Goal: Book appointment/travel/reservation

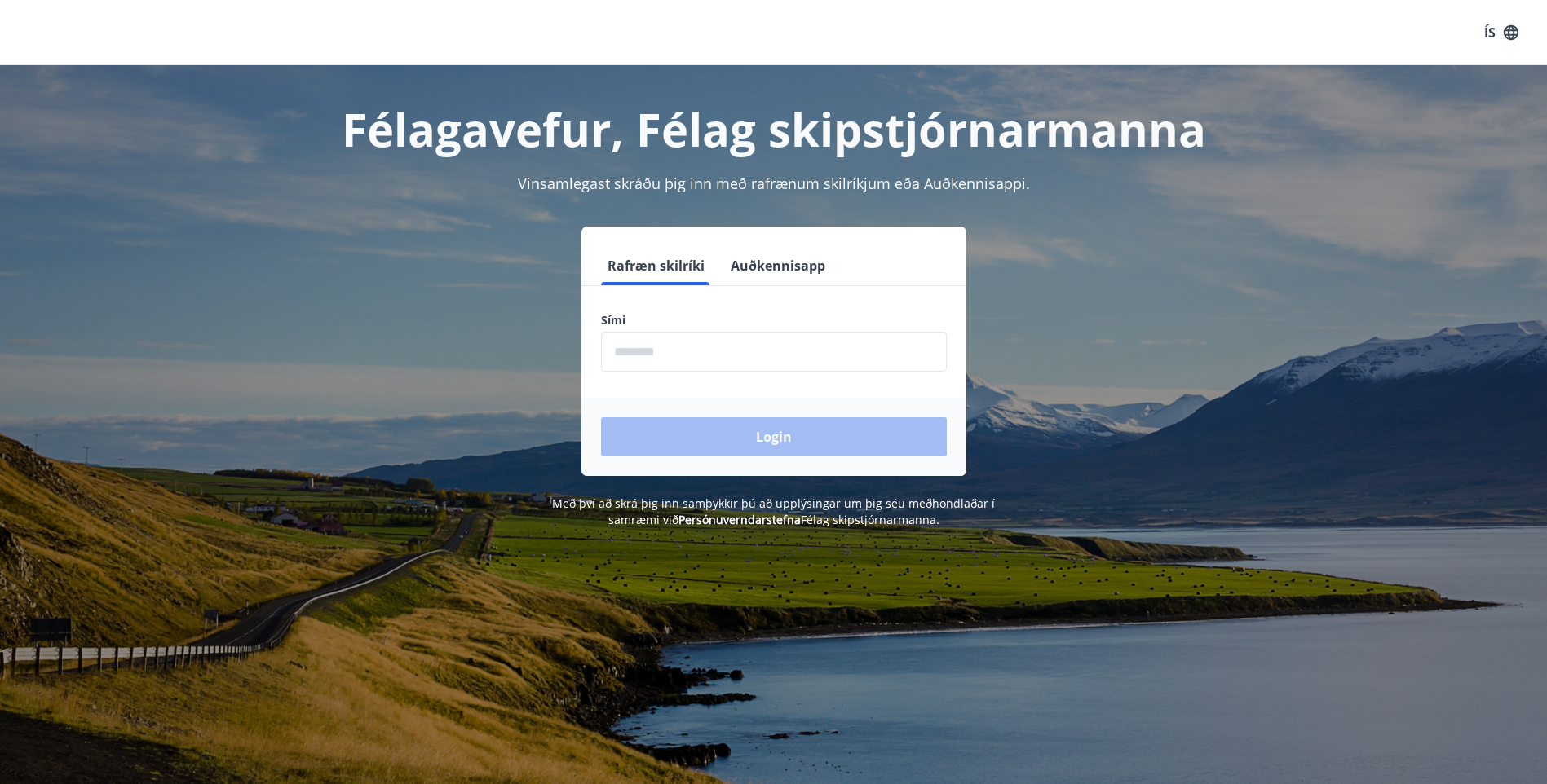
click at [674, 345] on input "phone" at bounding box center [774, 352] width 345 height 40
type input "********"
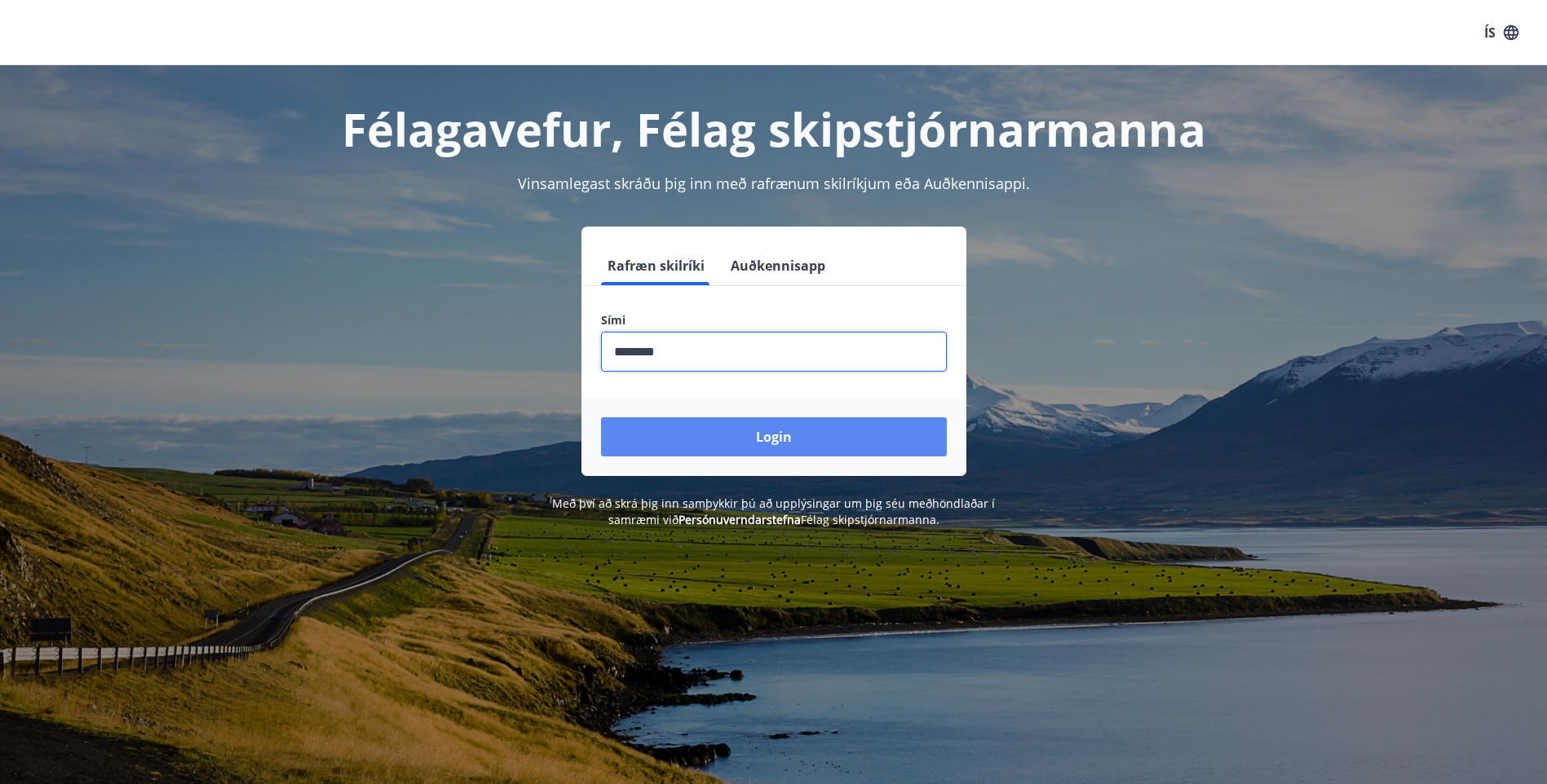
click at [766, 440] on button "Login" at bounding box center [774, 436] width 345 height 39
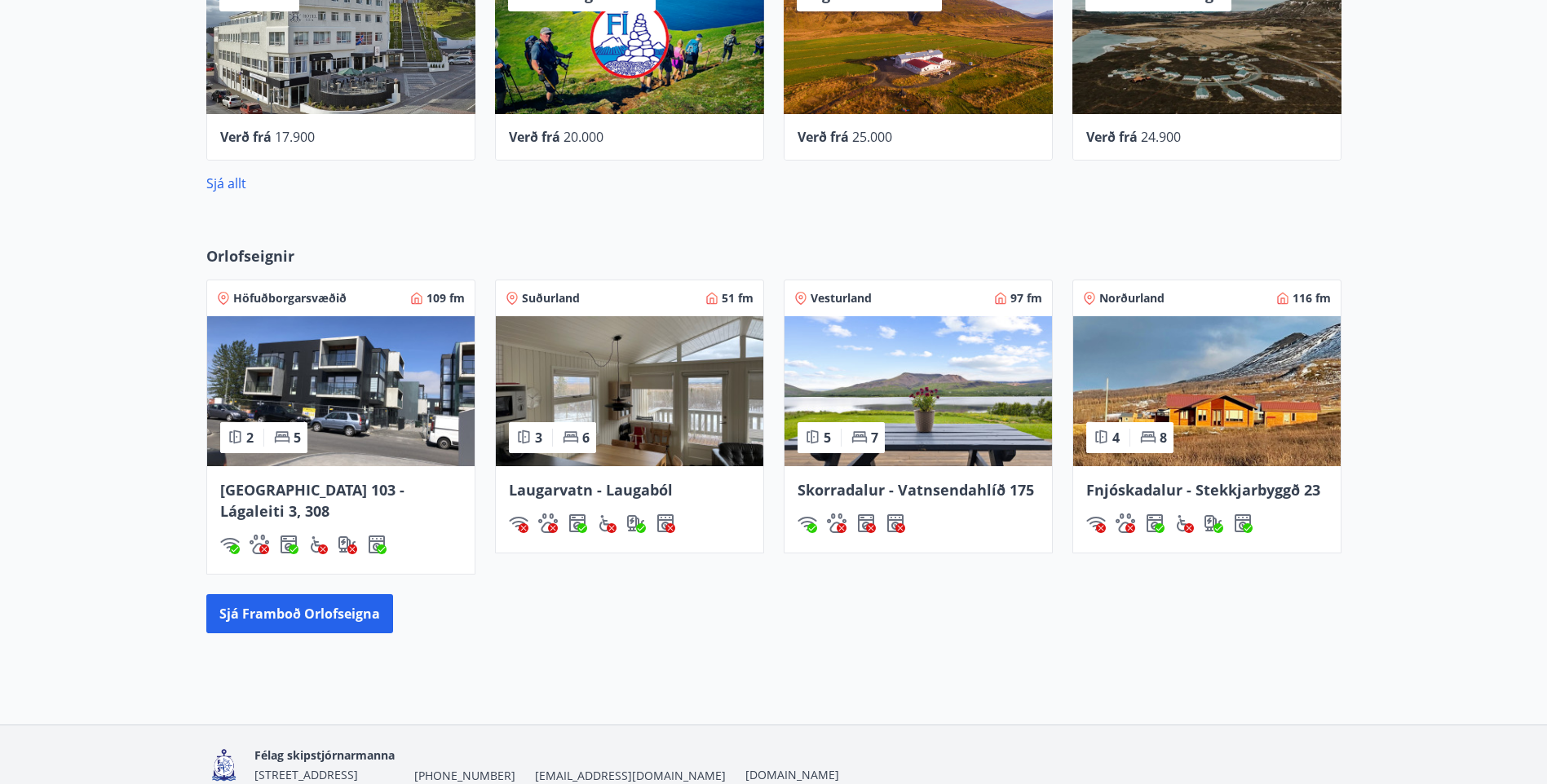
scroll to position [733, 0]
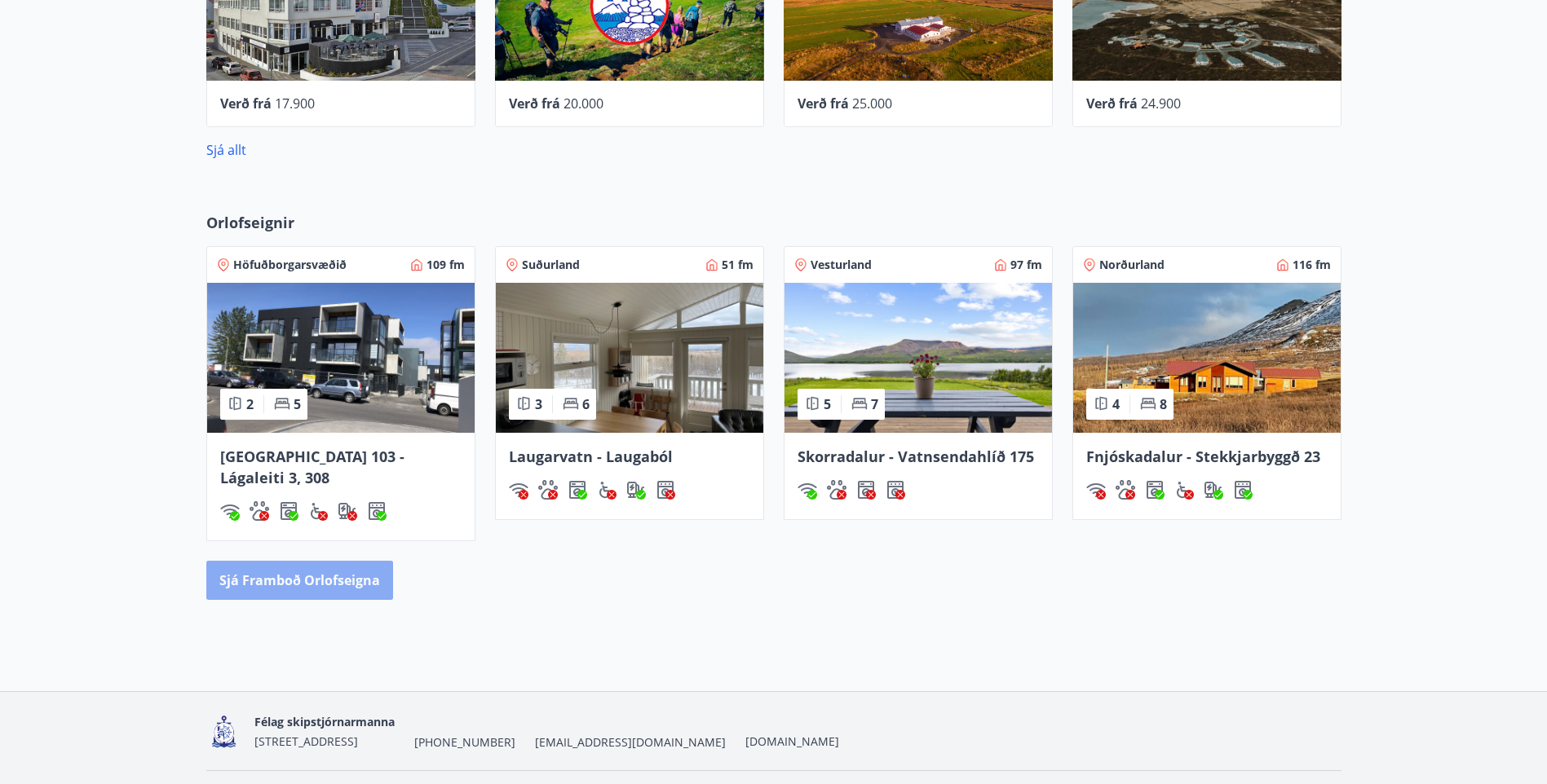
click at [322, 562] on button "Sjá framboð orlofseigna" at bounding box center [299, 580] width 186 height 39
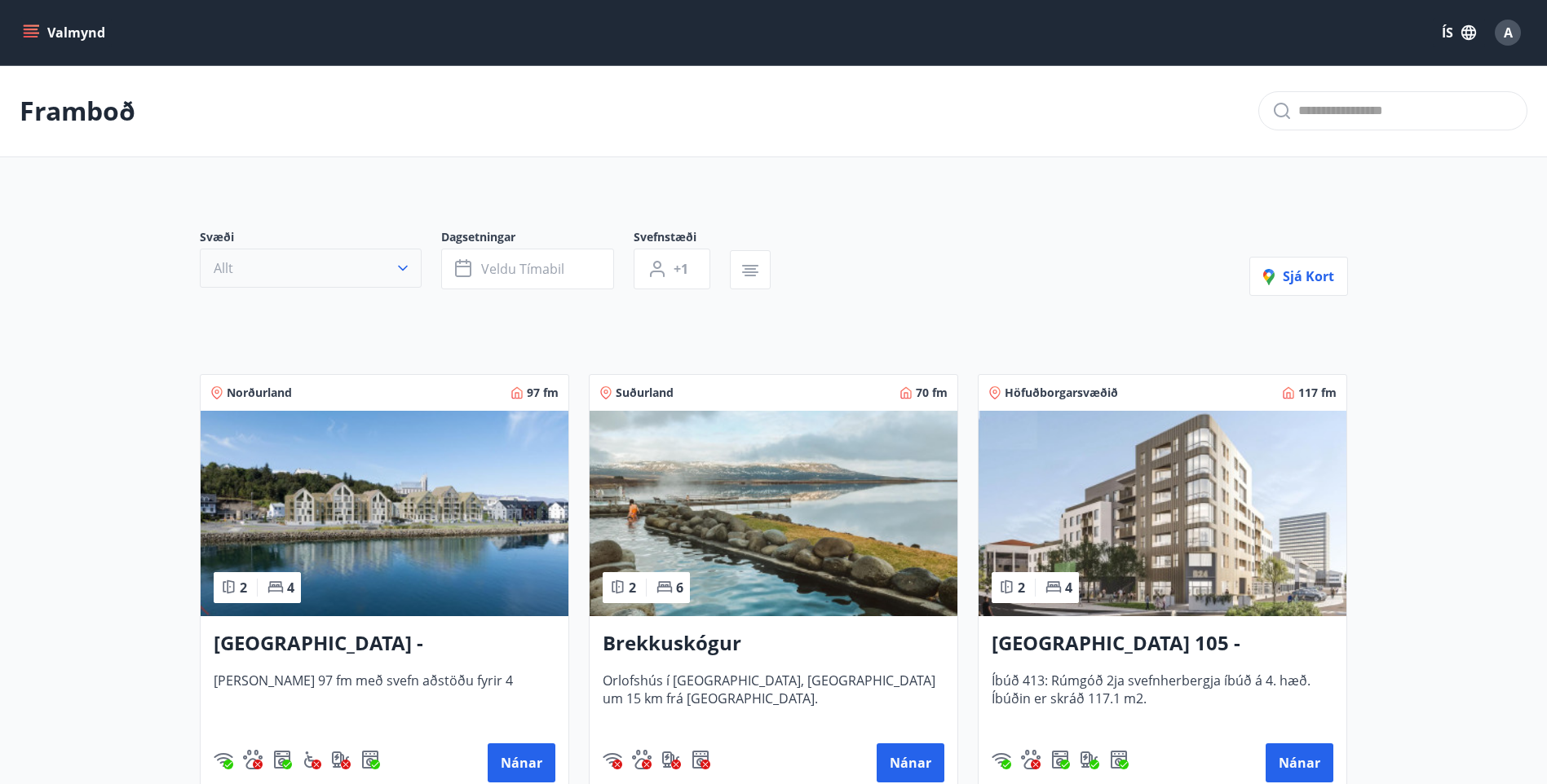
click at [399, 267] on icon "button" at bounding box center [402, 268] width 10 height 6
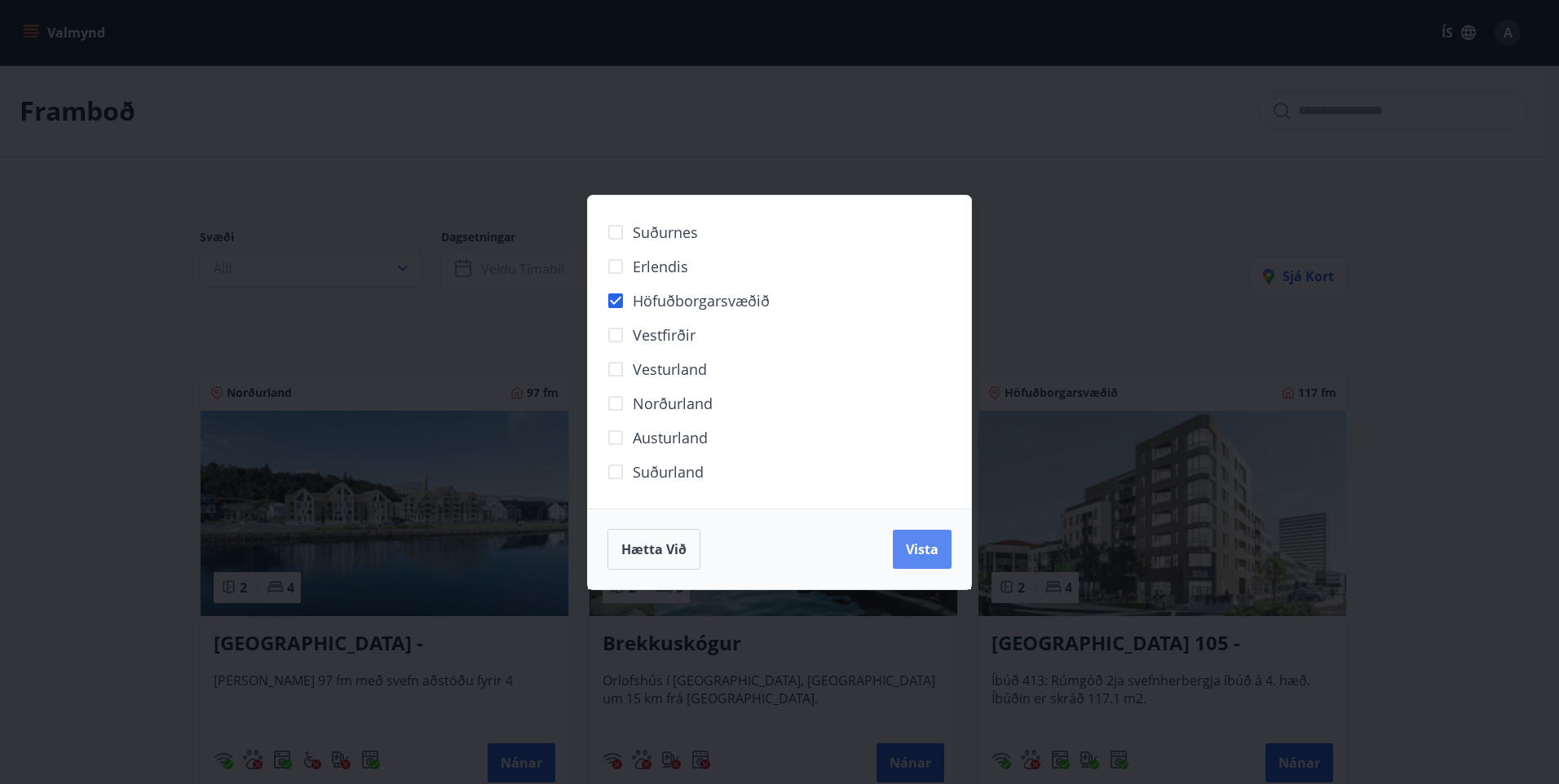
click at [924, 545] on span "Vista" at bounding box center [922, 550] width 32 height 18
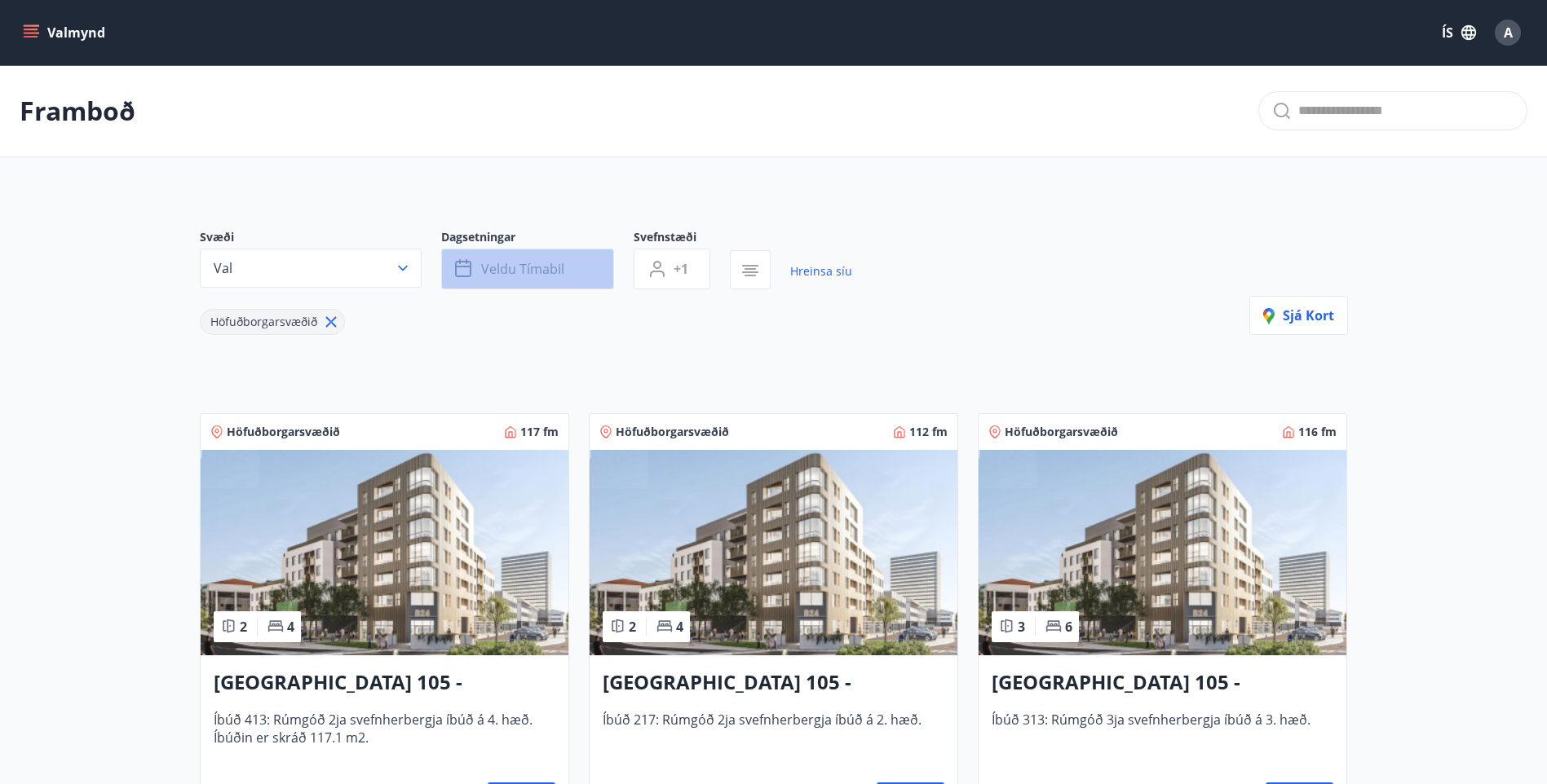
click at [533, 270] on span "Veldu tímabil" at bounding box center [523, 269] width 83 height 18
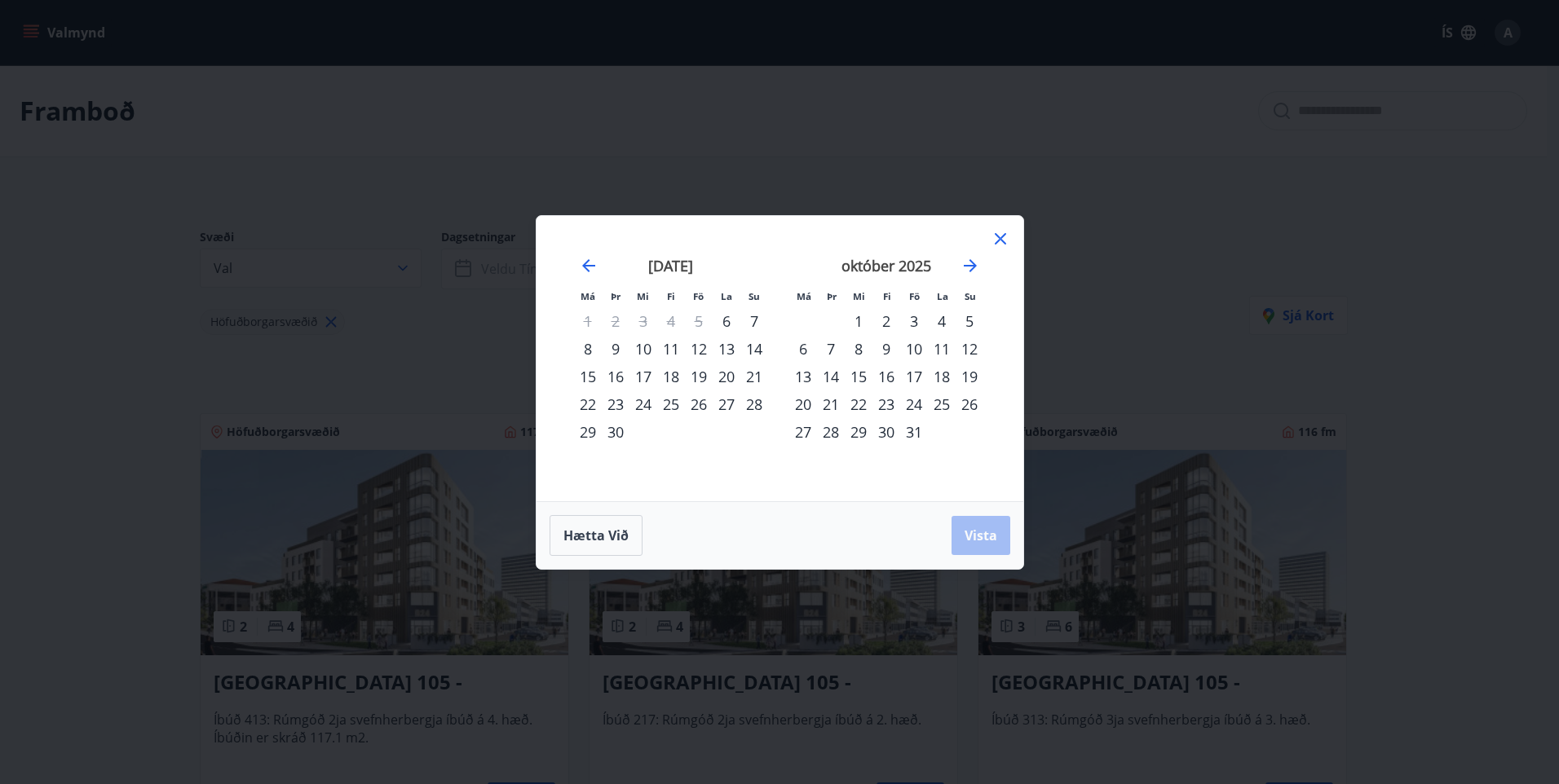
click at [670, 348] on div "11" at bounding box center [671, 349] width 27 height 27
click at [620, 377] on div "16" at bounding box center [615, 376] width 27 height 27
click at [972, 528] on span "Vista" at bounding box center [981, 536] width 32 height 18
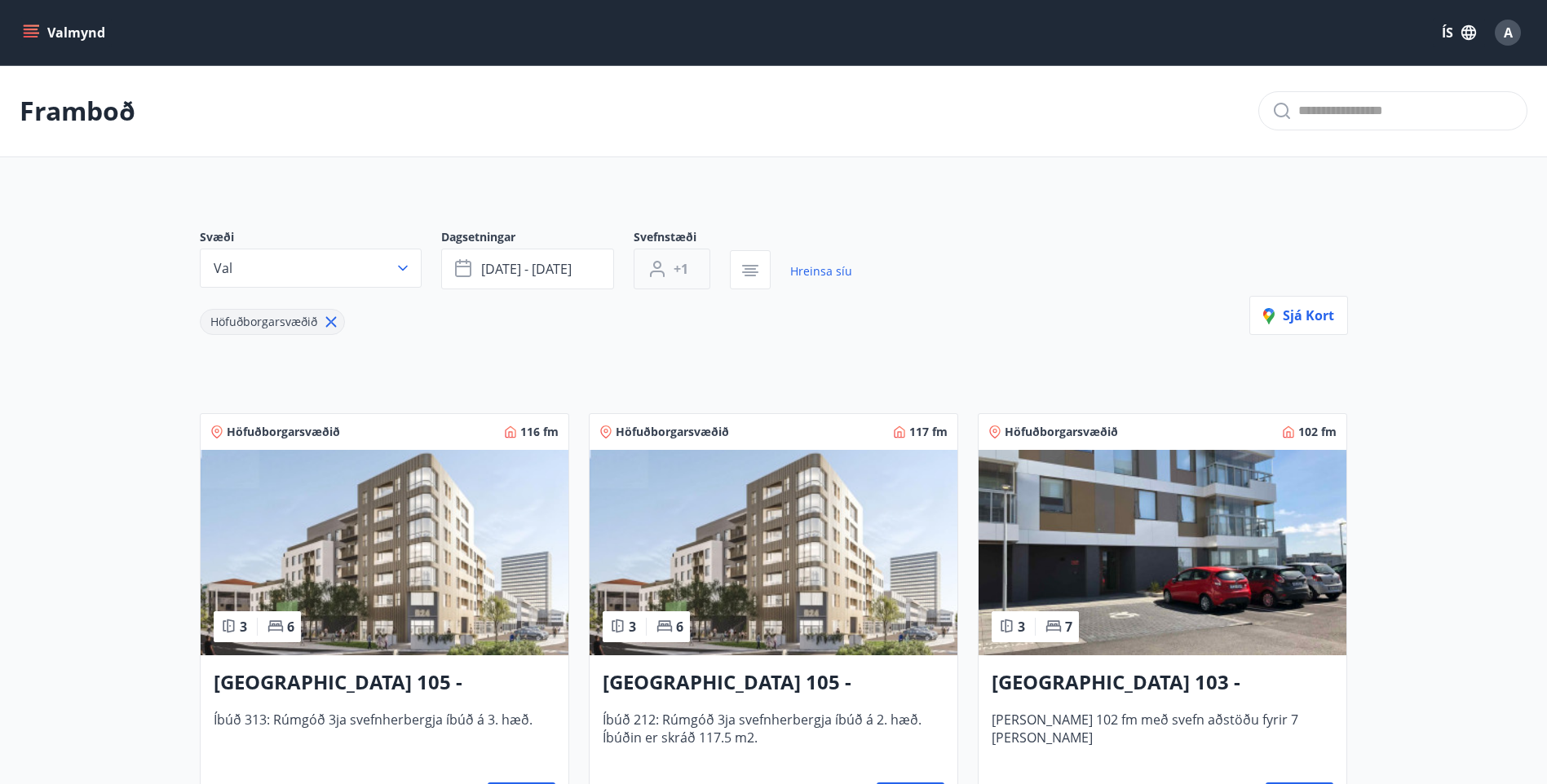
click at [677, 266] on span "+1" at bounding box center [681, 269] width 15 height 18
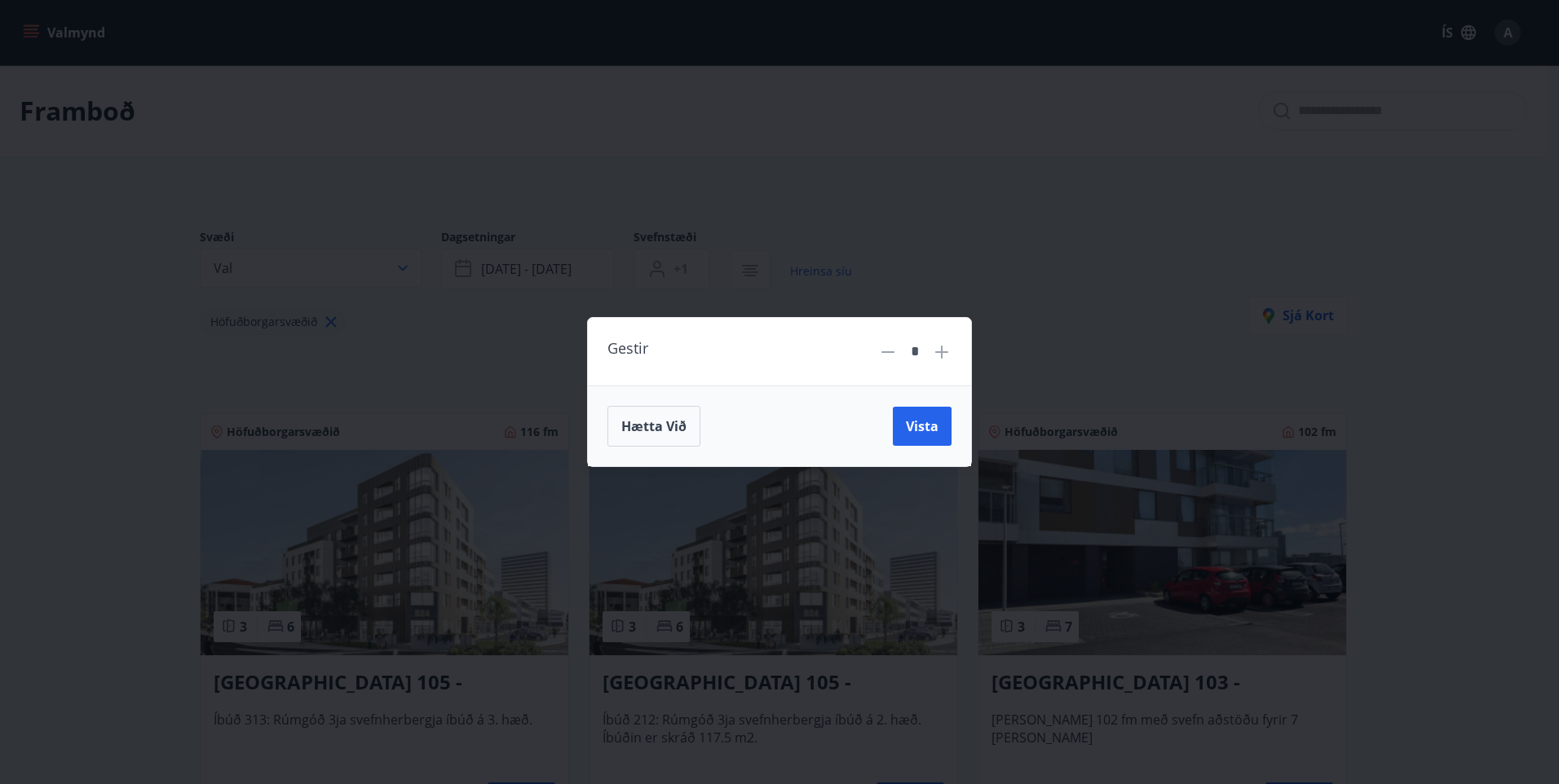
click at [943, 345] on icon at bounding box center [942, 352] width 20 height 20
type input "*"
click at [919, 422] on span "Vista" at bounding box center [922, 426] width 32 height 18
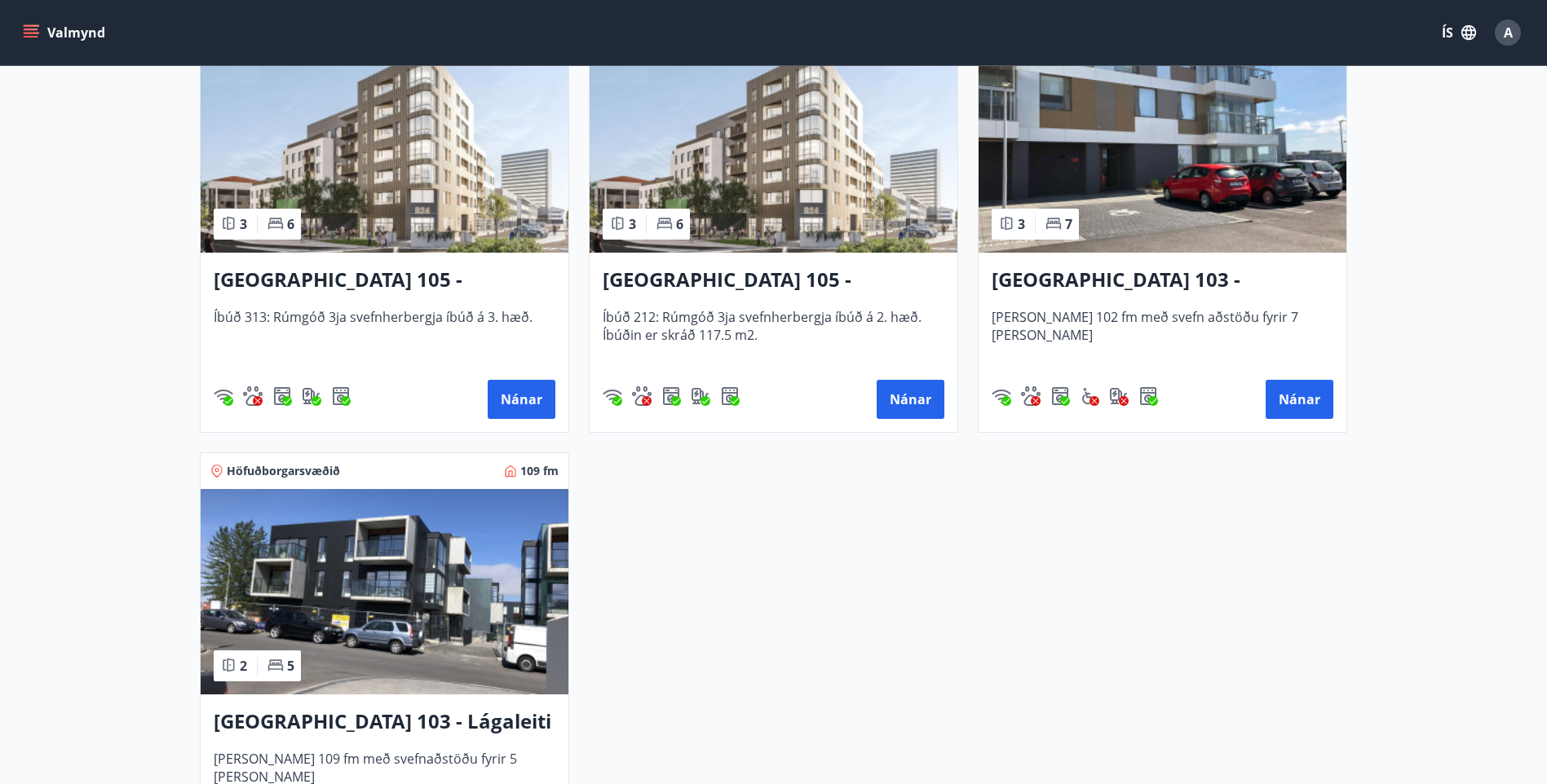
scroll to position [407, 0]
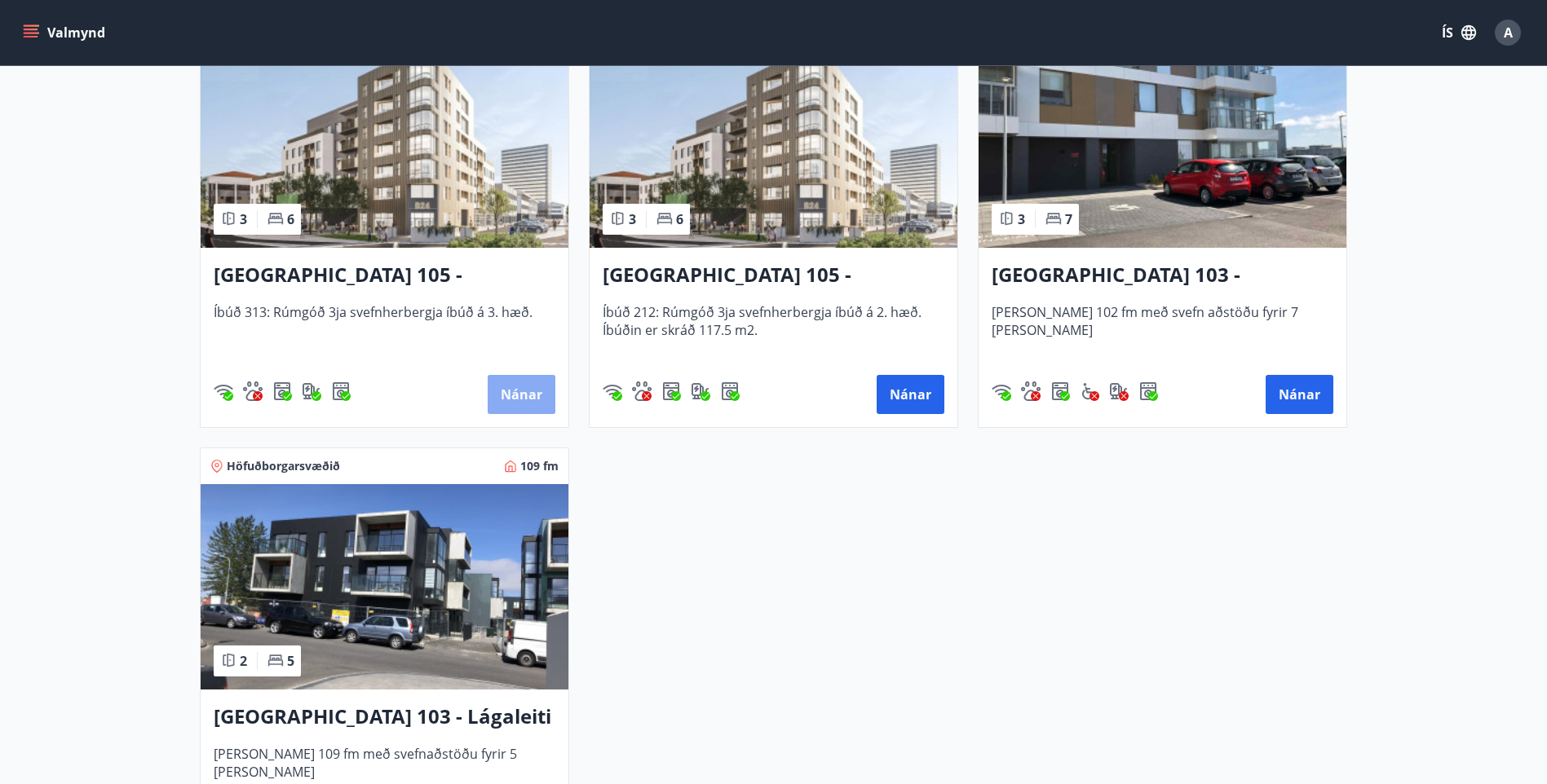
click at [516, 390] on button "Nánar" at bounding box center [522, 394] width 68 height 39
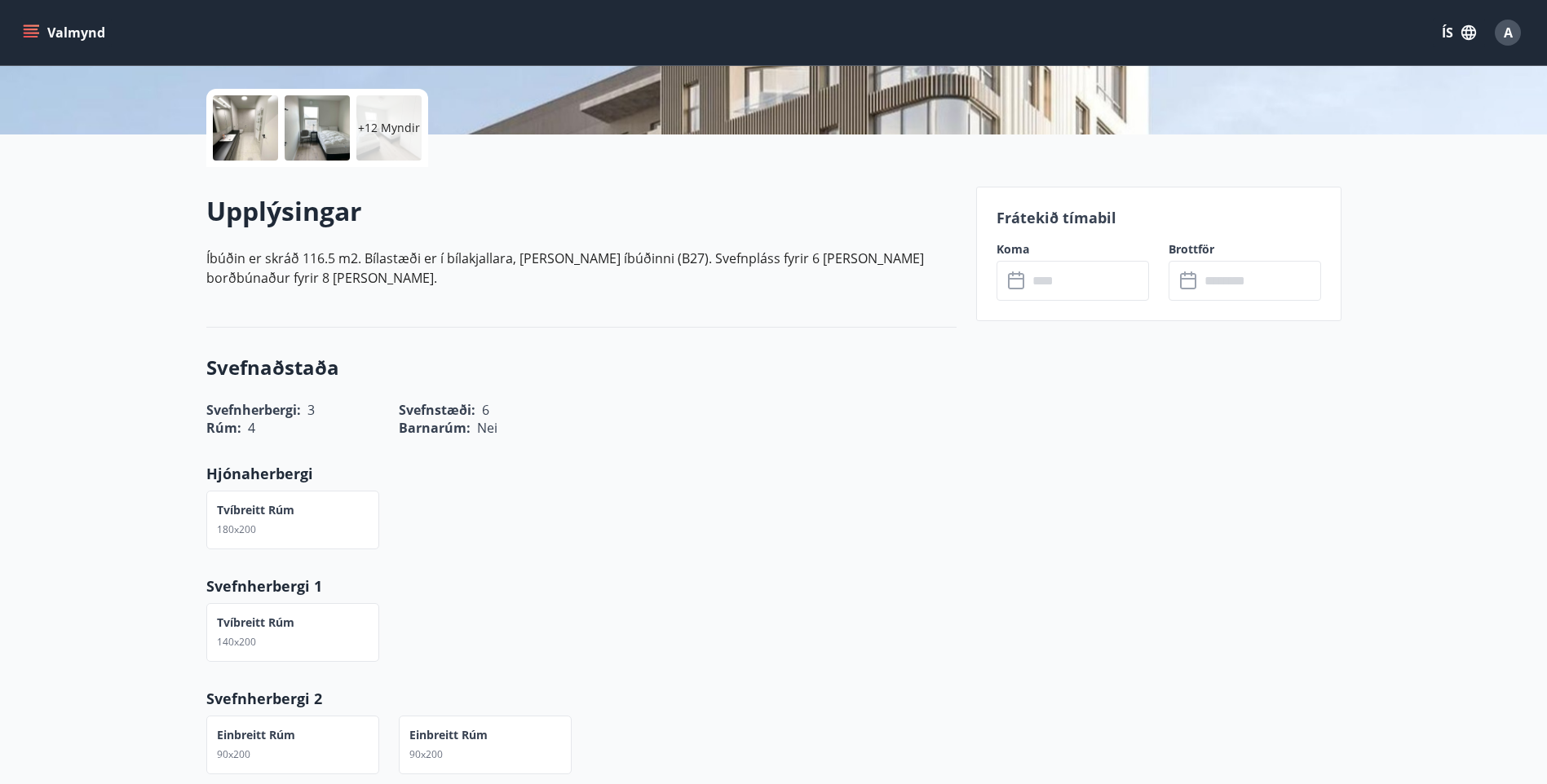
scroll to position [326, 0]
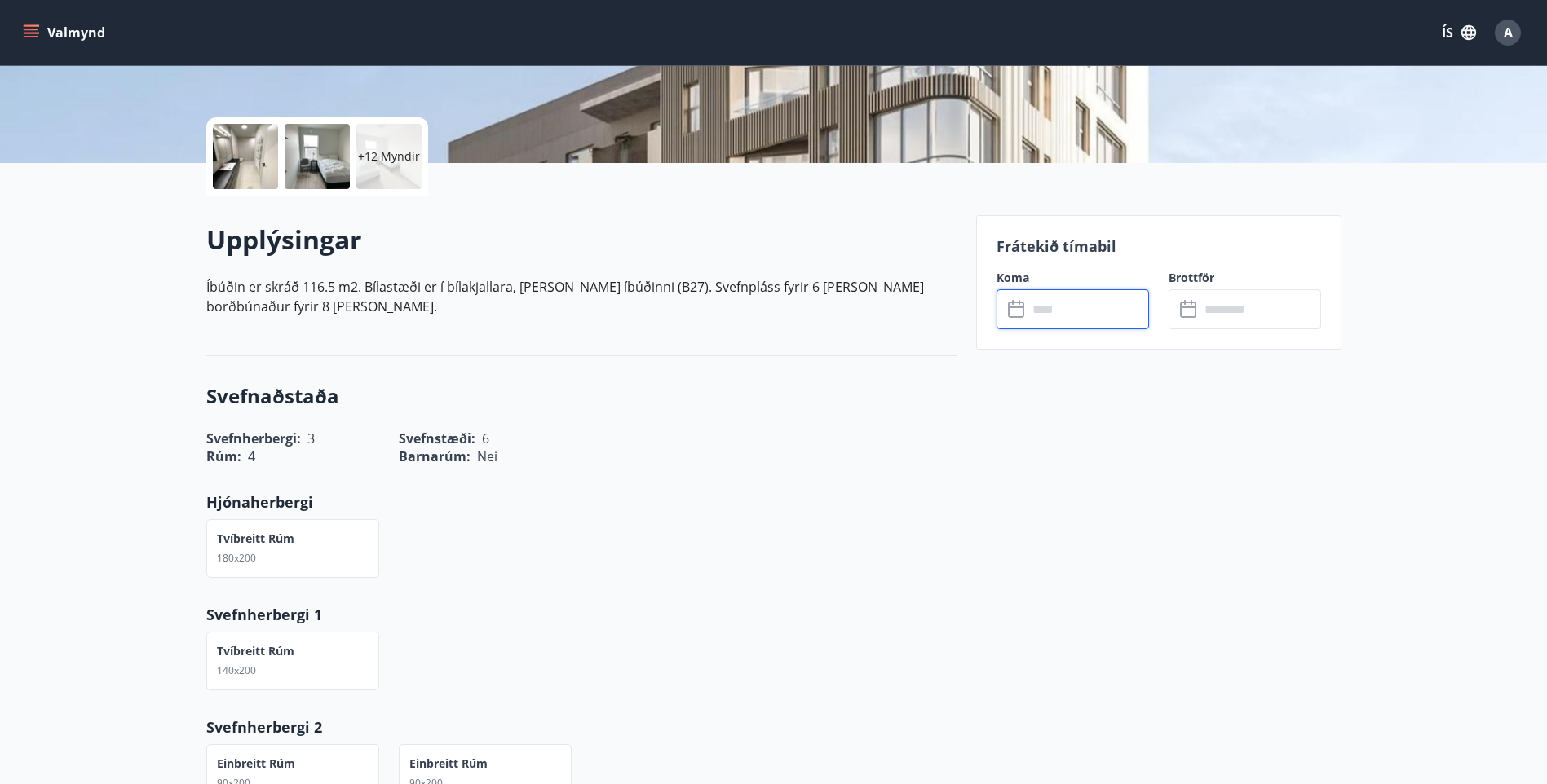
click at [1071, 317] on input "text" at bounding box center [1087, 309] width 122 height 40
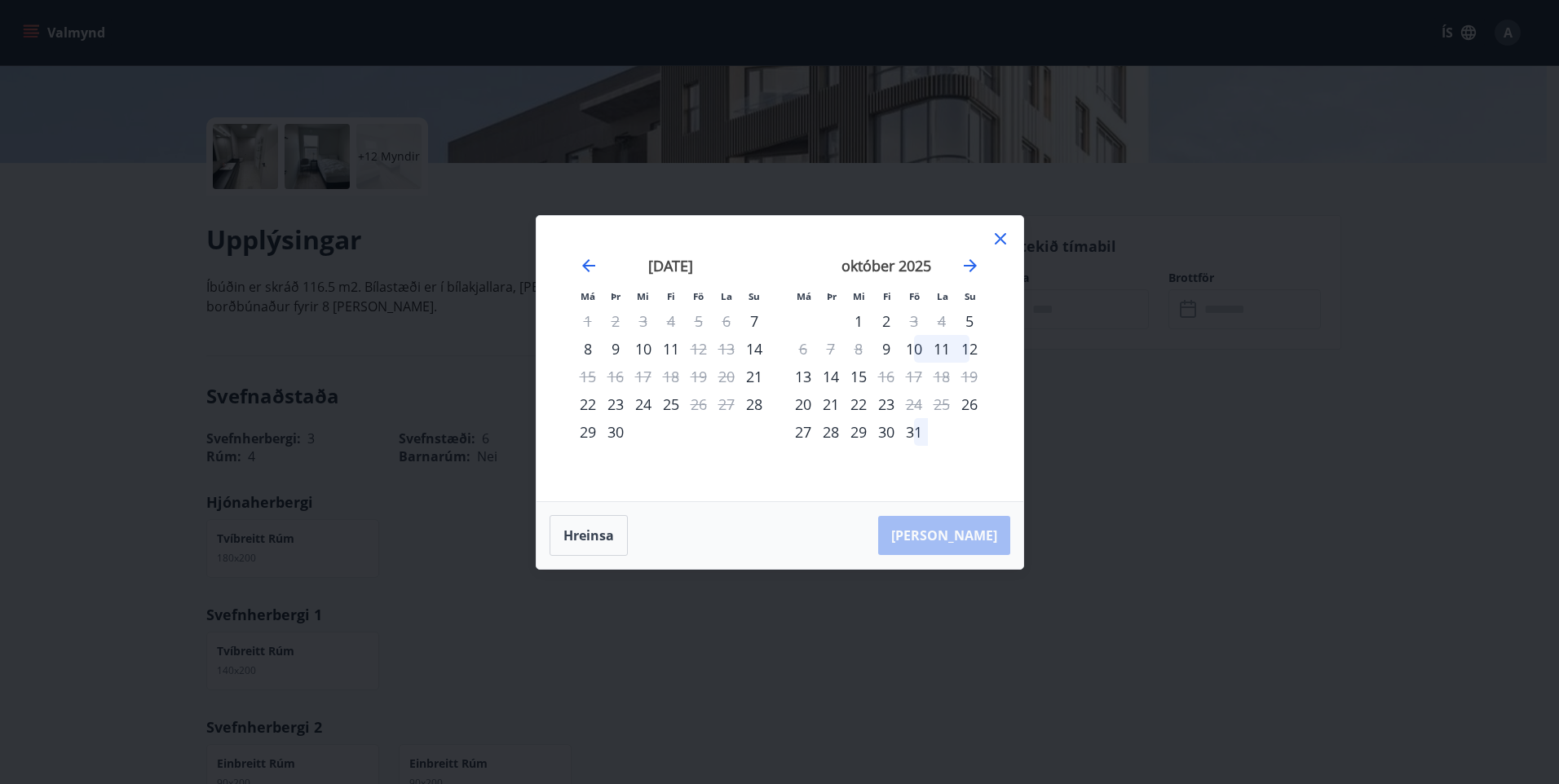
click at [1005, 236] on icon at bounding box center [1001, 239] width 20 height 20
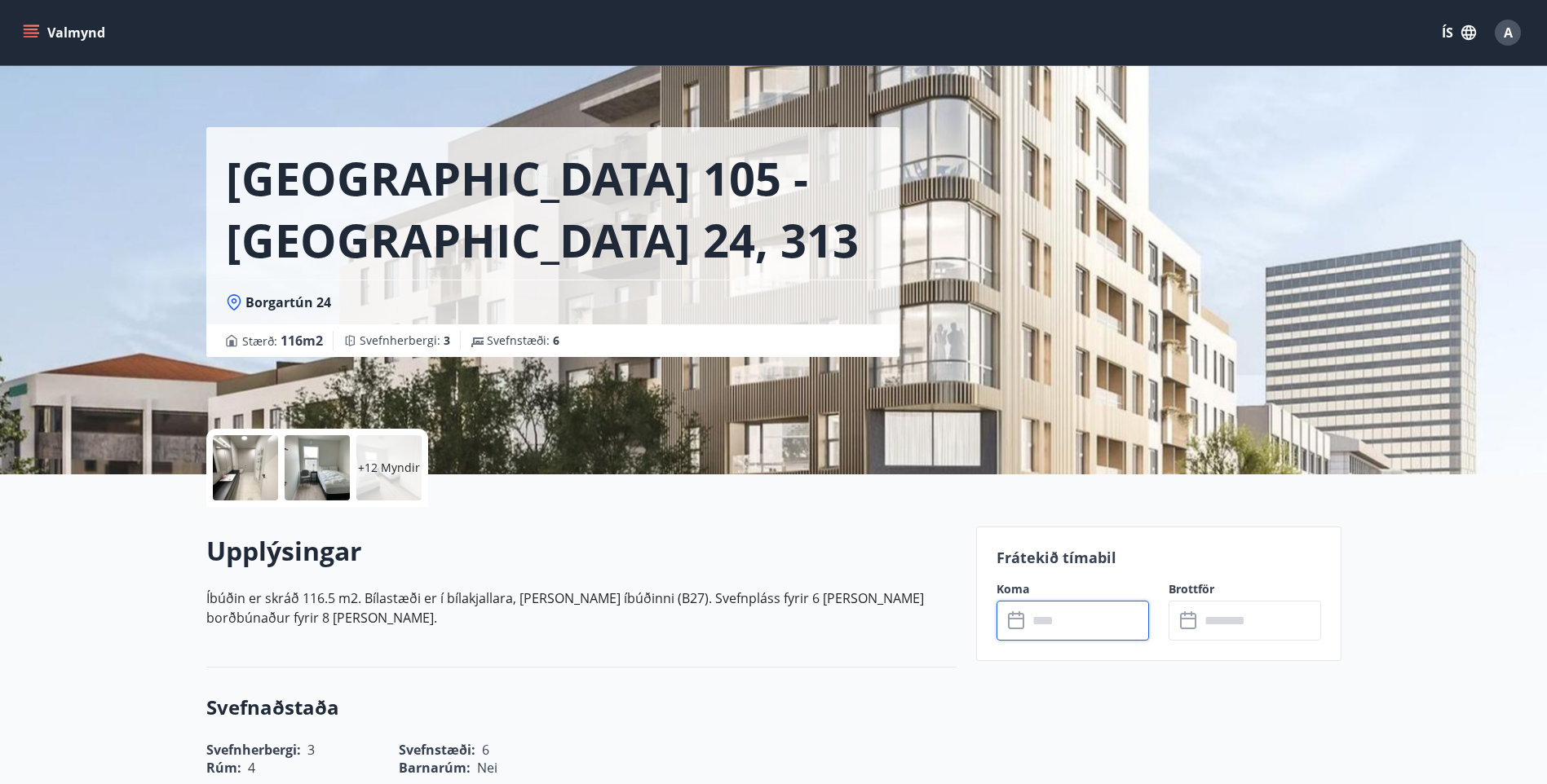
scroll to position [0, 0]
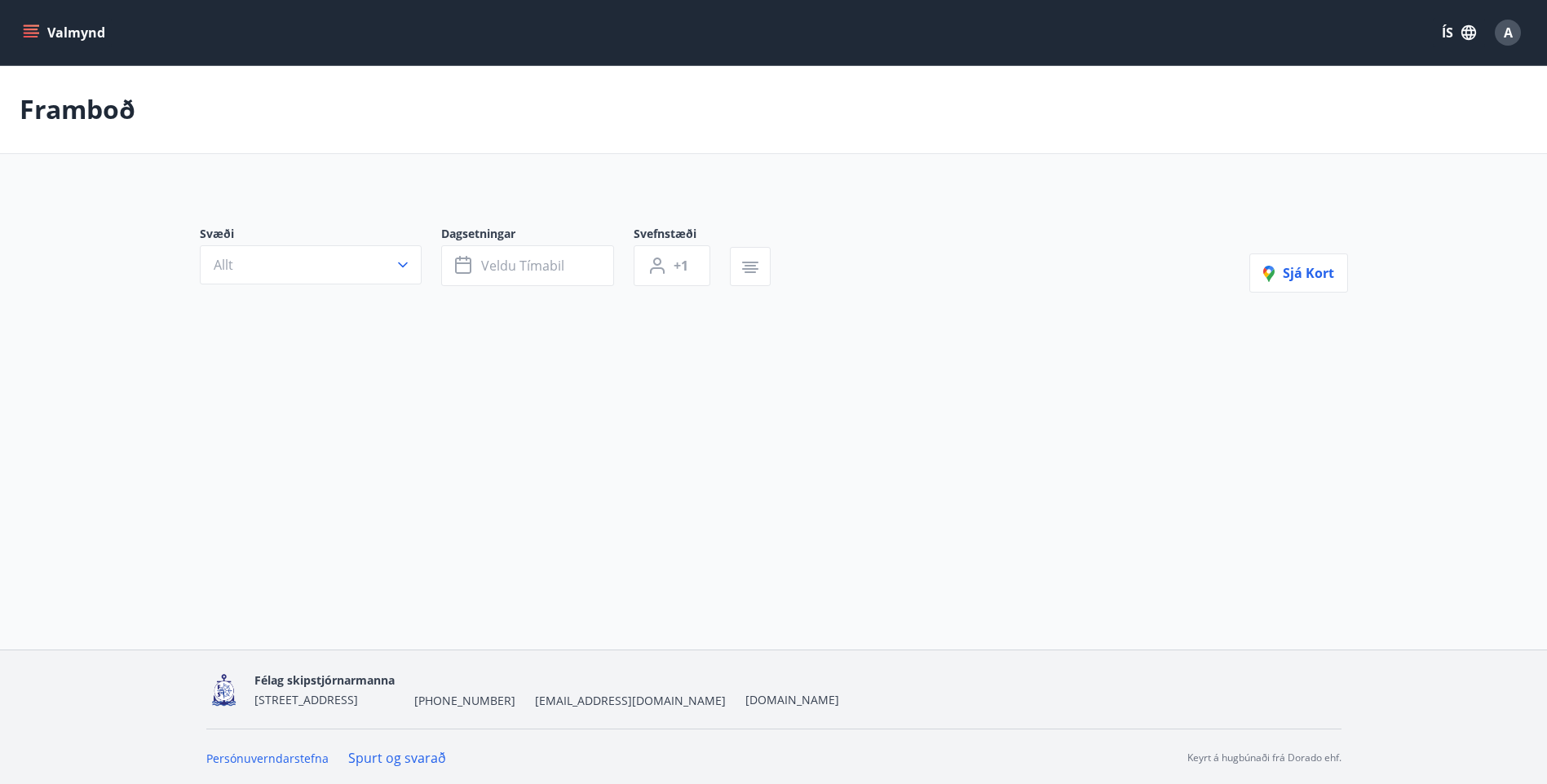
type input "*"
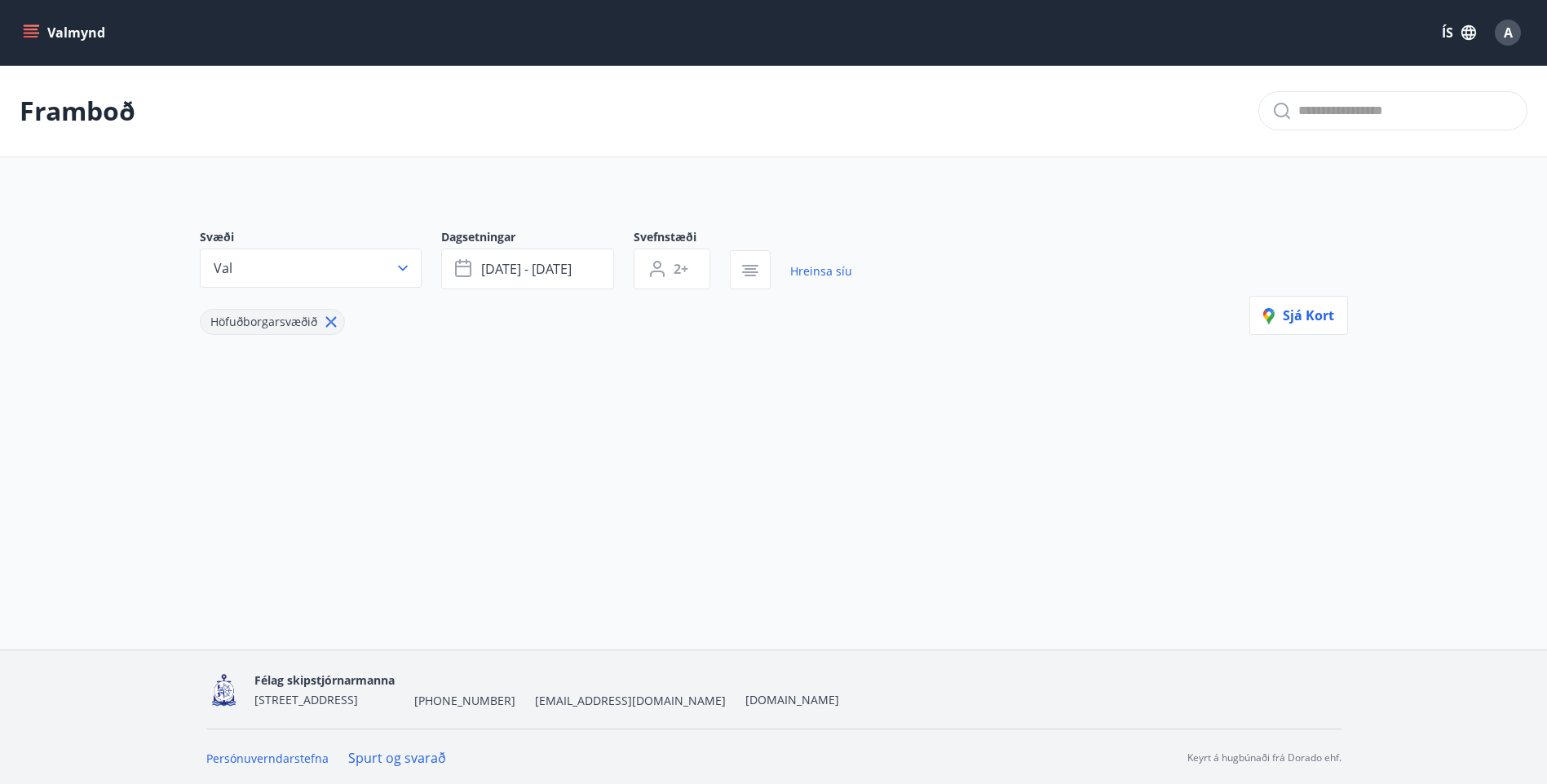
scroll to position [2, 0]
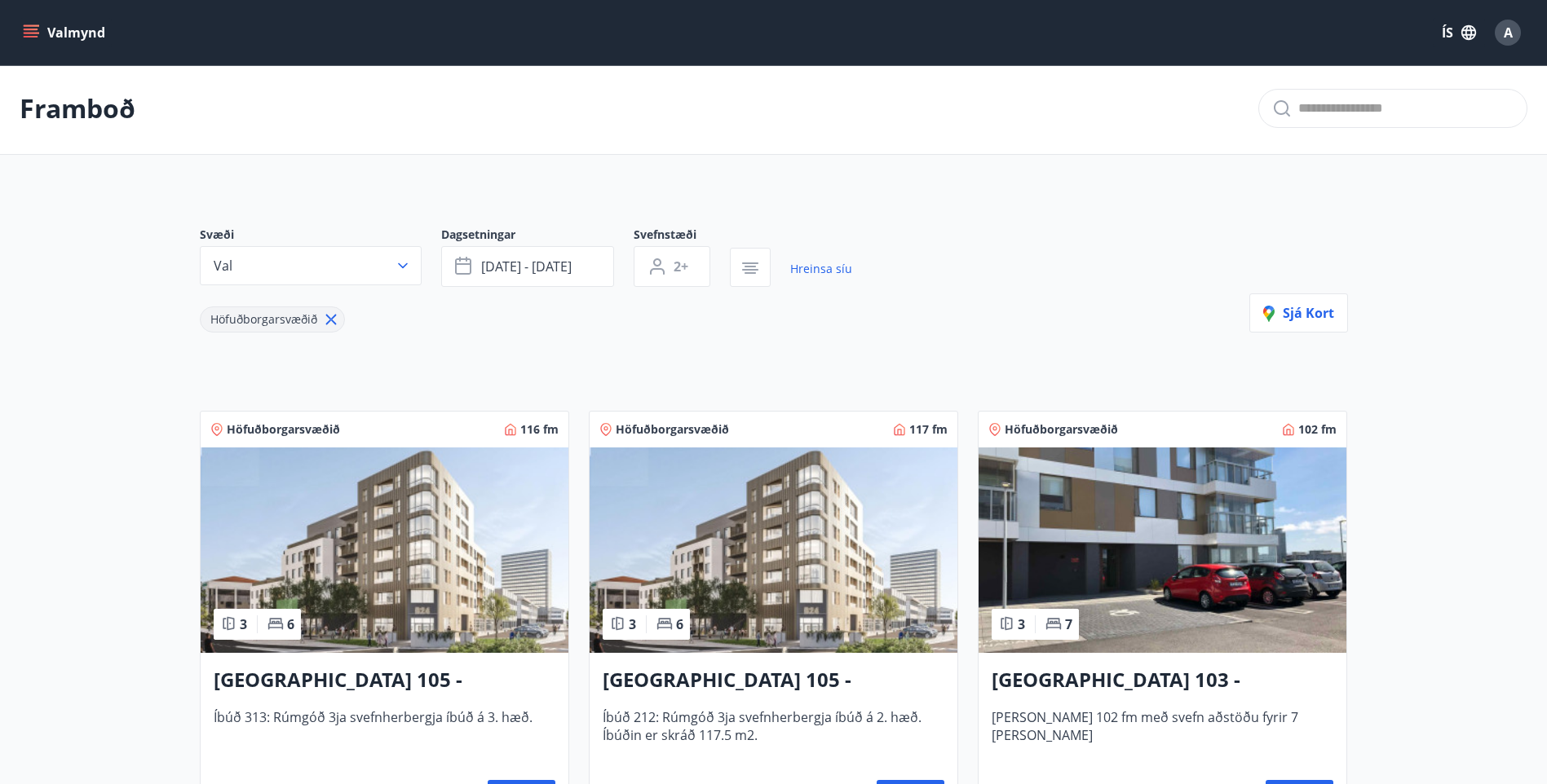
click at [1088, 303] on div "Svæði Val Dagsetningar [DATE] - [DATE] Svefnstæði 2+ Hreinsa síu Höfuðborgarsvæ…" at bounding box center [774, 280] width 1148 height 106
click at [754, 265] on icon "button" at bounding box center [750, 268] width 20 height 20
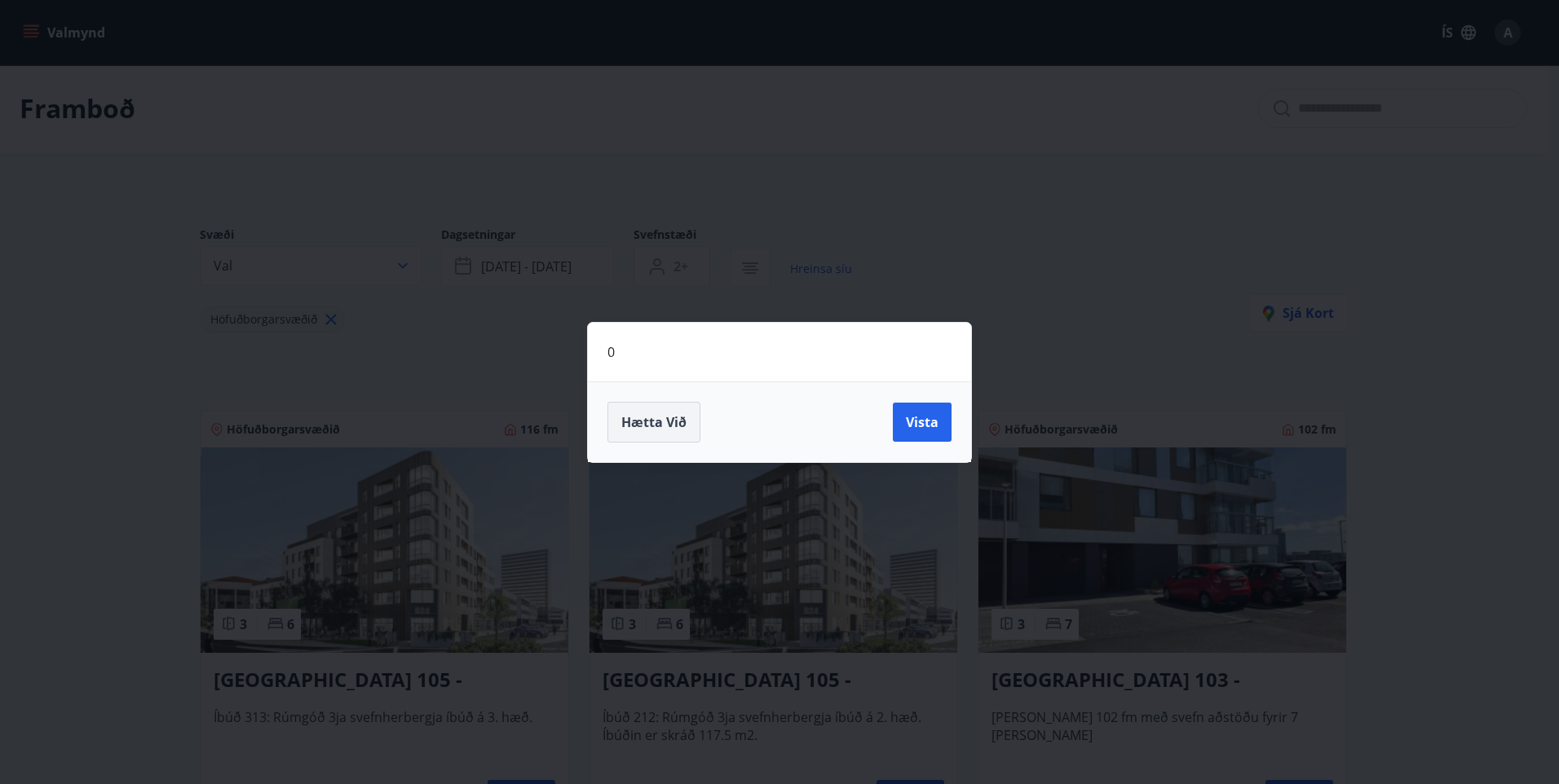
click at [658, 421] on span "Hætta við" at bounding box center [654, 422] width 65 height 18
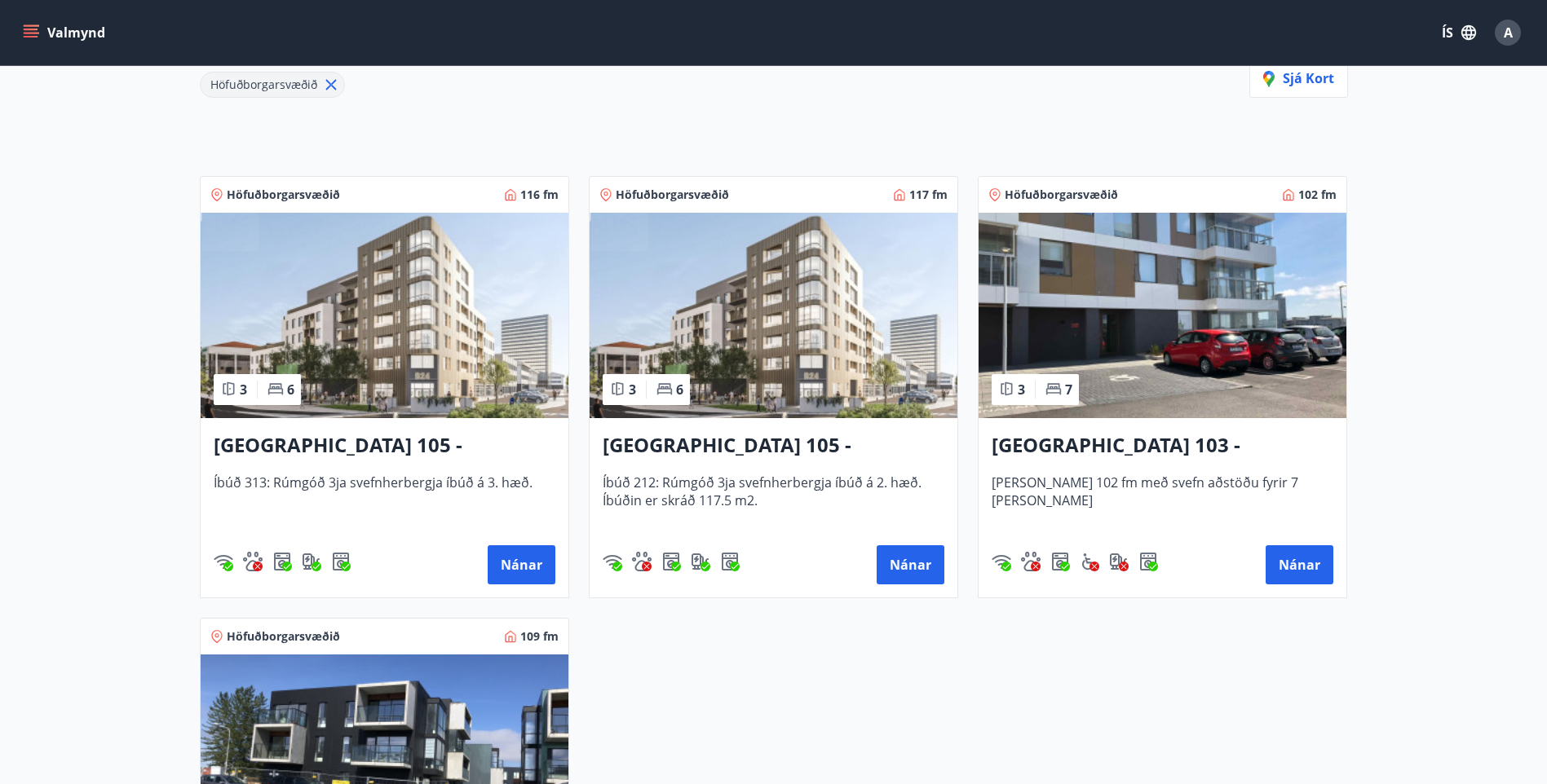
scroll to position [247, 0]
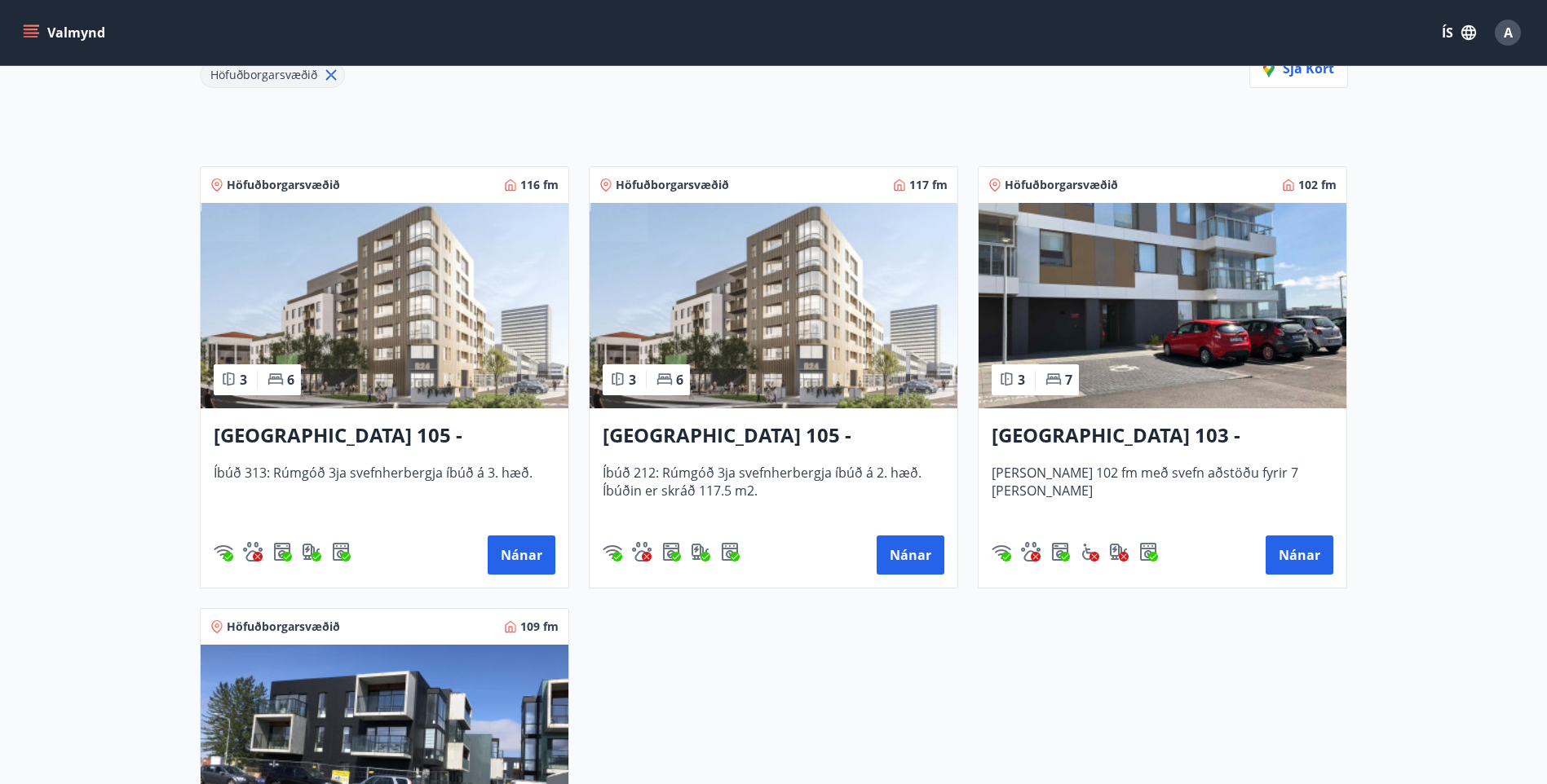
click at [730, 3] on button "button" at bounding box center [749, 22] width 41 height 39
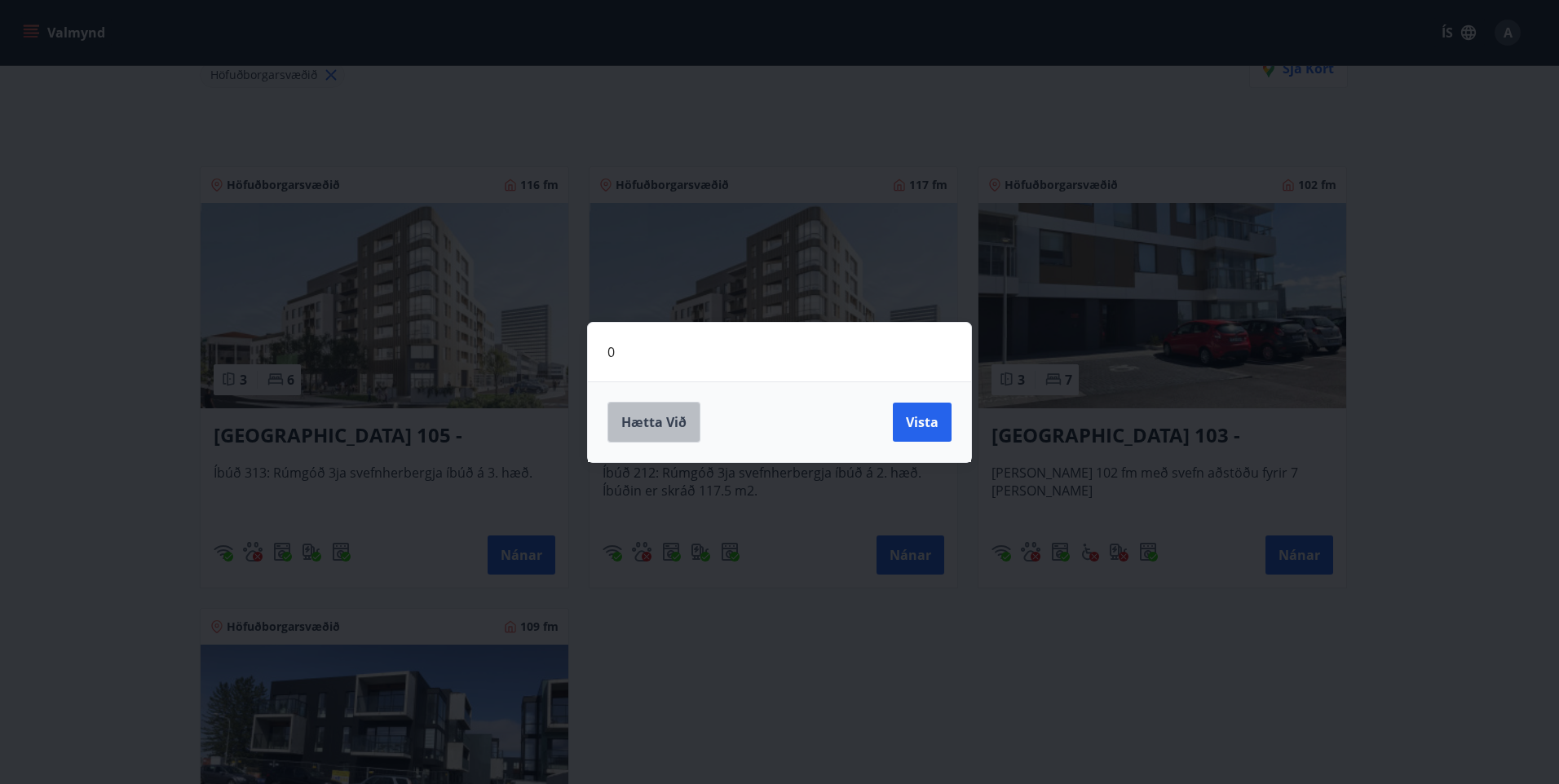
click at [640, 415] on span "Hætta við" at bounding box center [654, 422] width 65 height 18
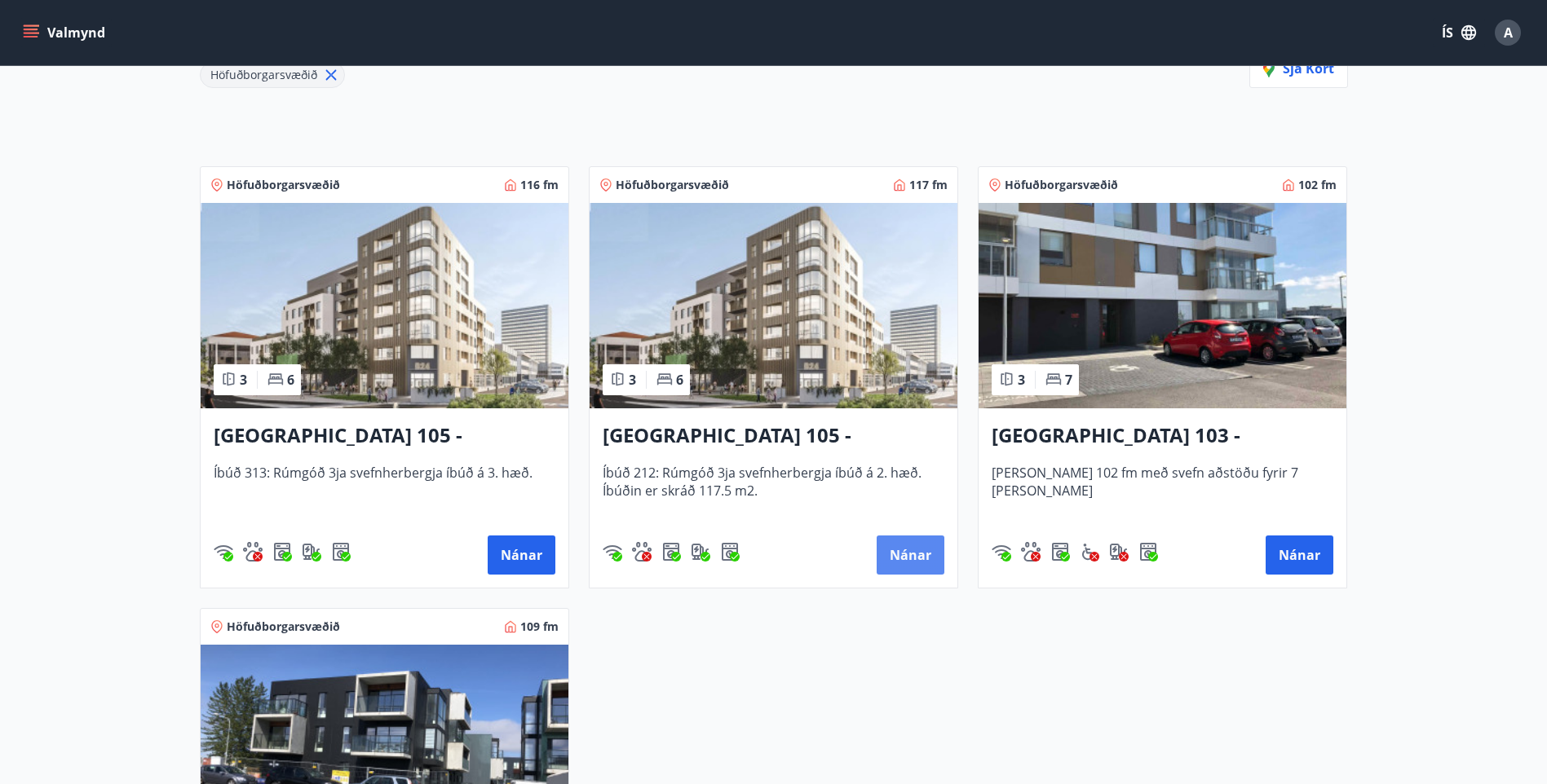
click at [904, 551] on button "Nánar" at bounding box center [910, 555] width 68 height 39
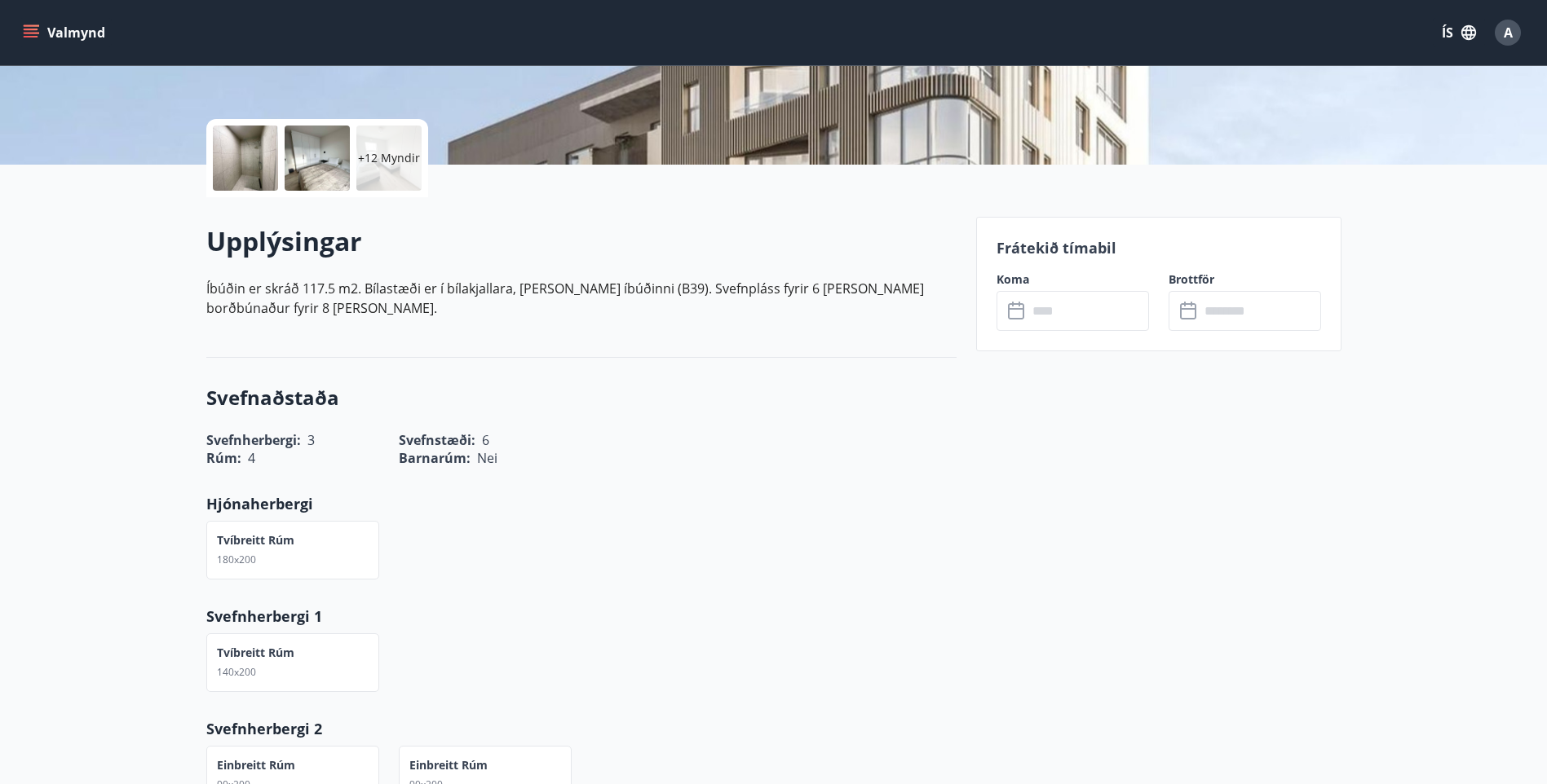
scroll to position [326, 0]
click at [1063, 306] on input "text" at bounding box center [1087, 309] width 122 height 40
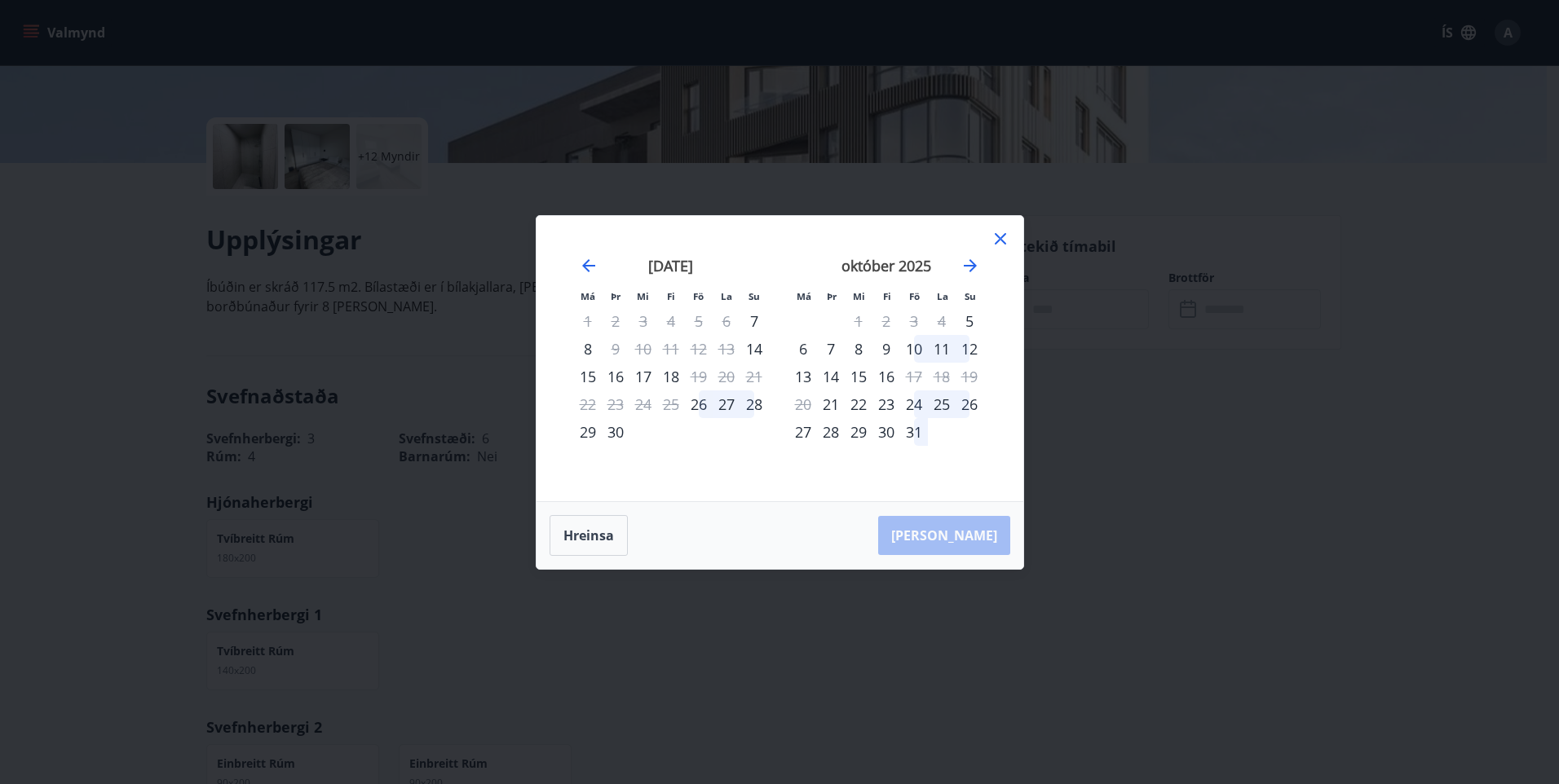
click at [1004, 237] on icon at bounding box center [1001, 239] width 20 height 20
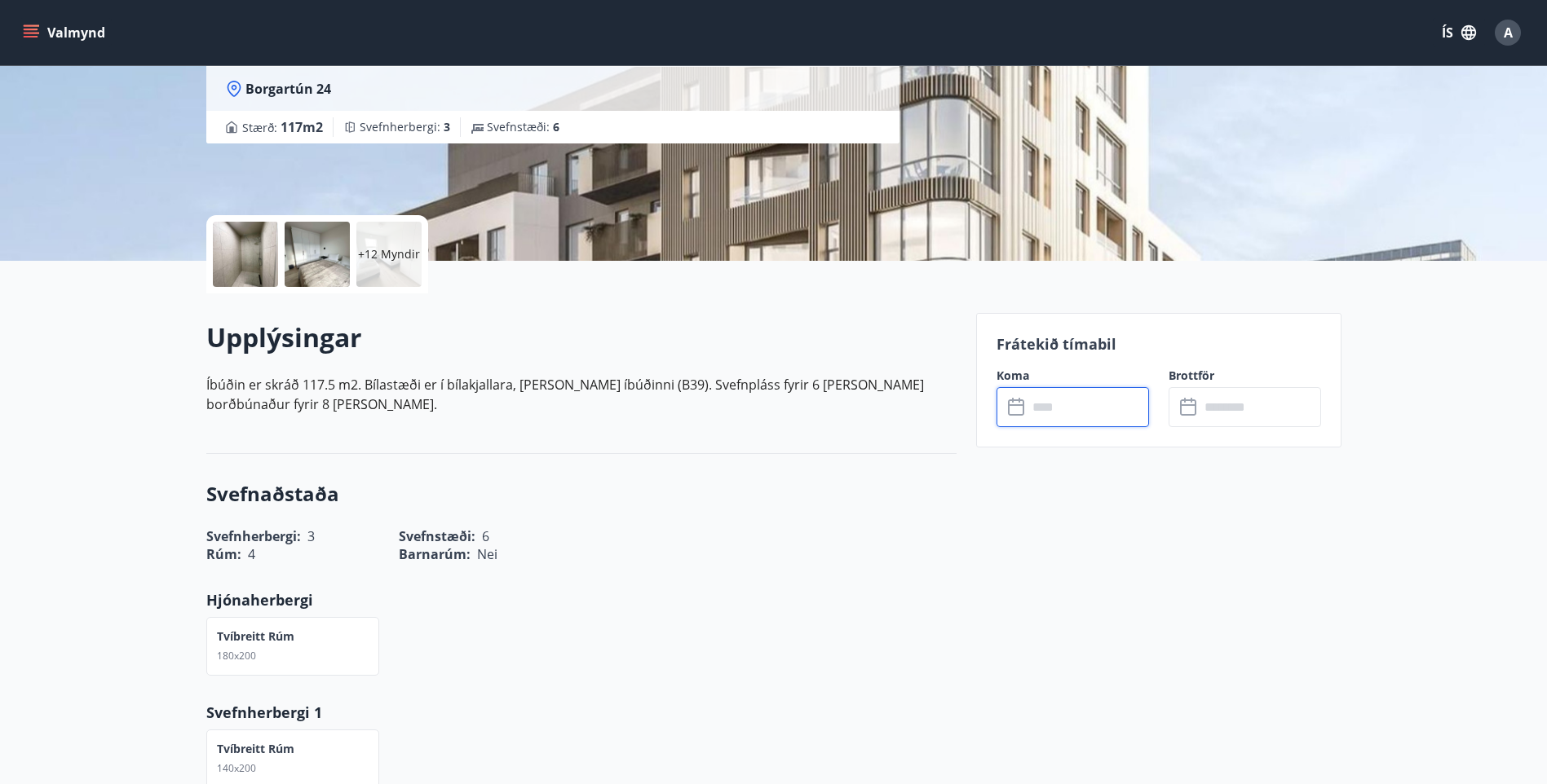
scroll to position [0, 0]
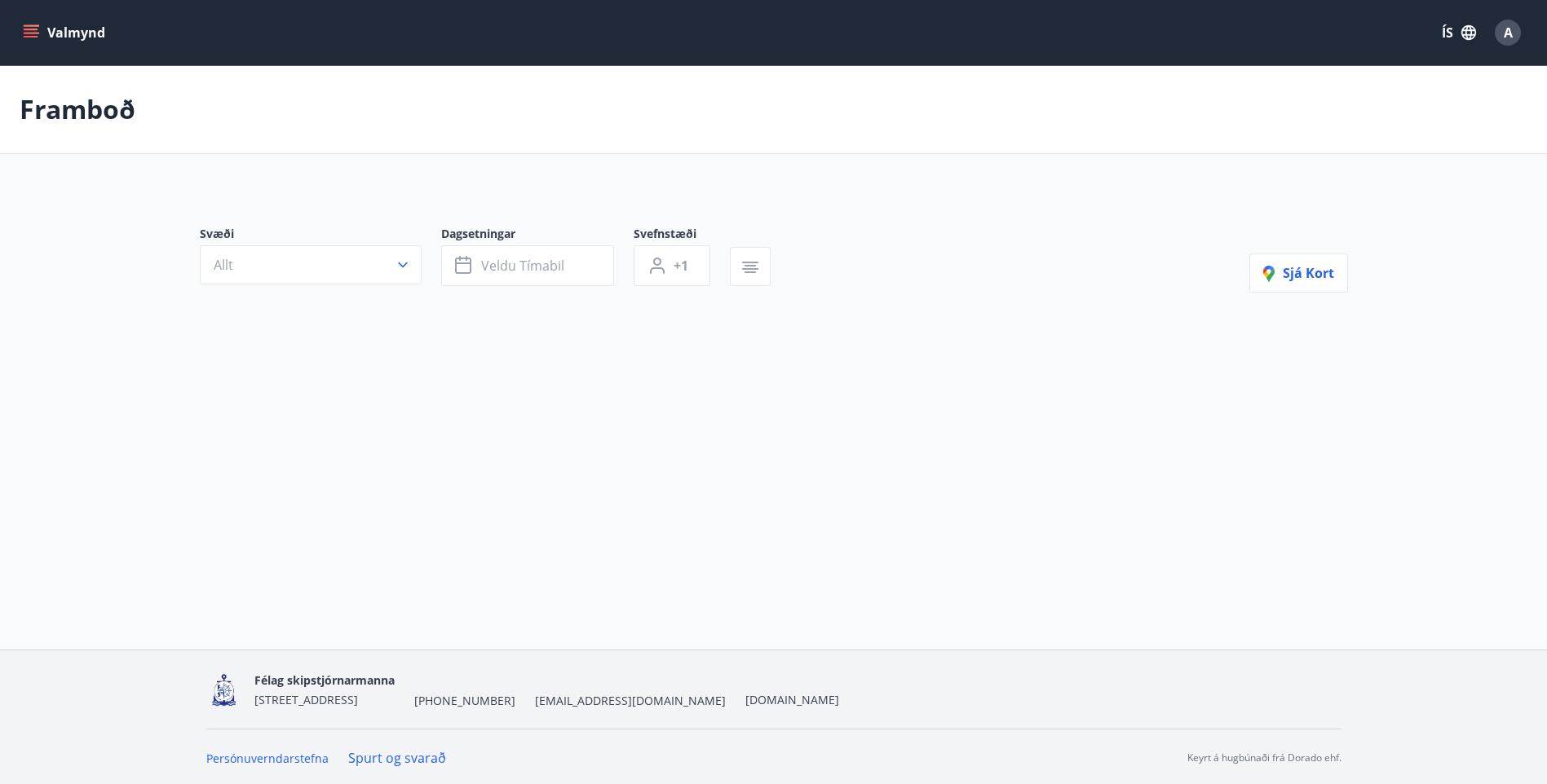
type input "*"
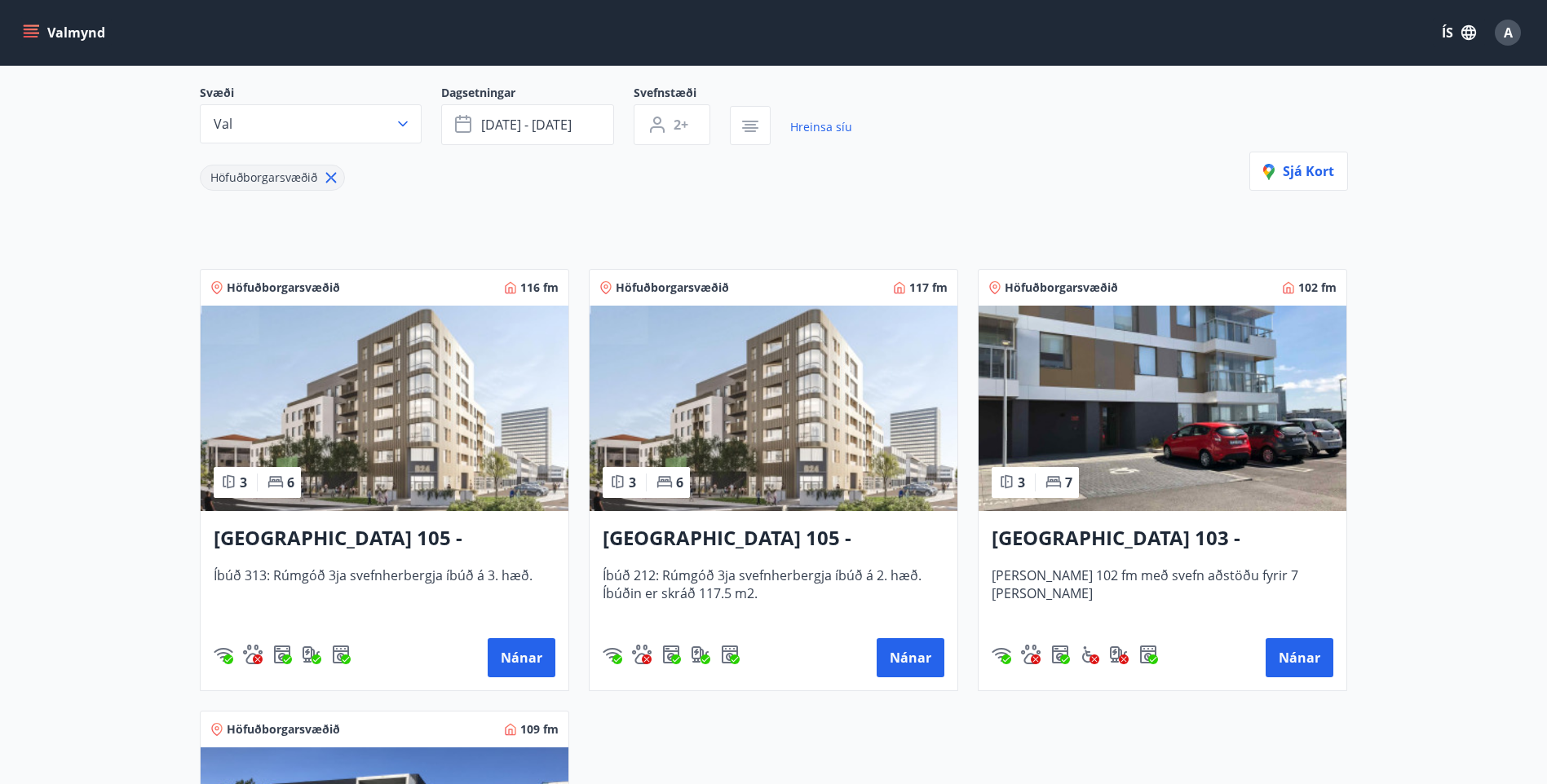
scroll to position [326, 0]
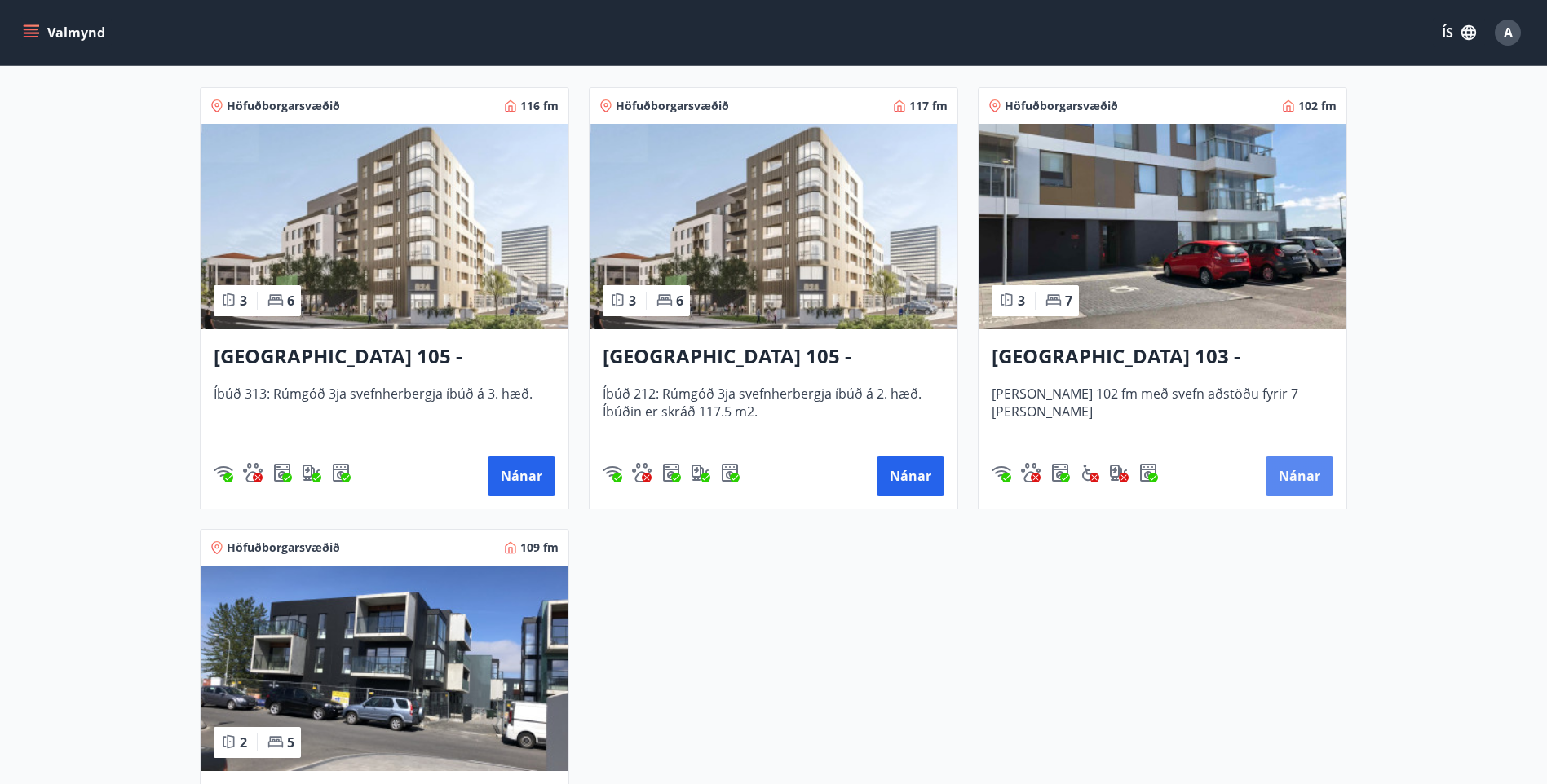
click at [1296, 471] on button "Nánar" at bounding box center [1299, 475] width 68 height 39
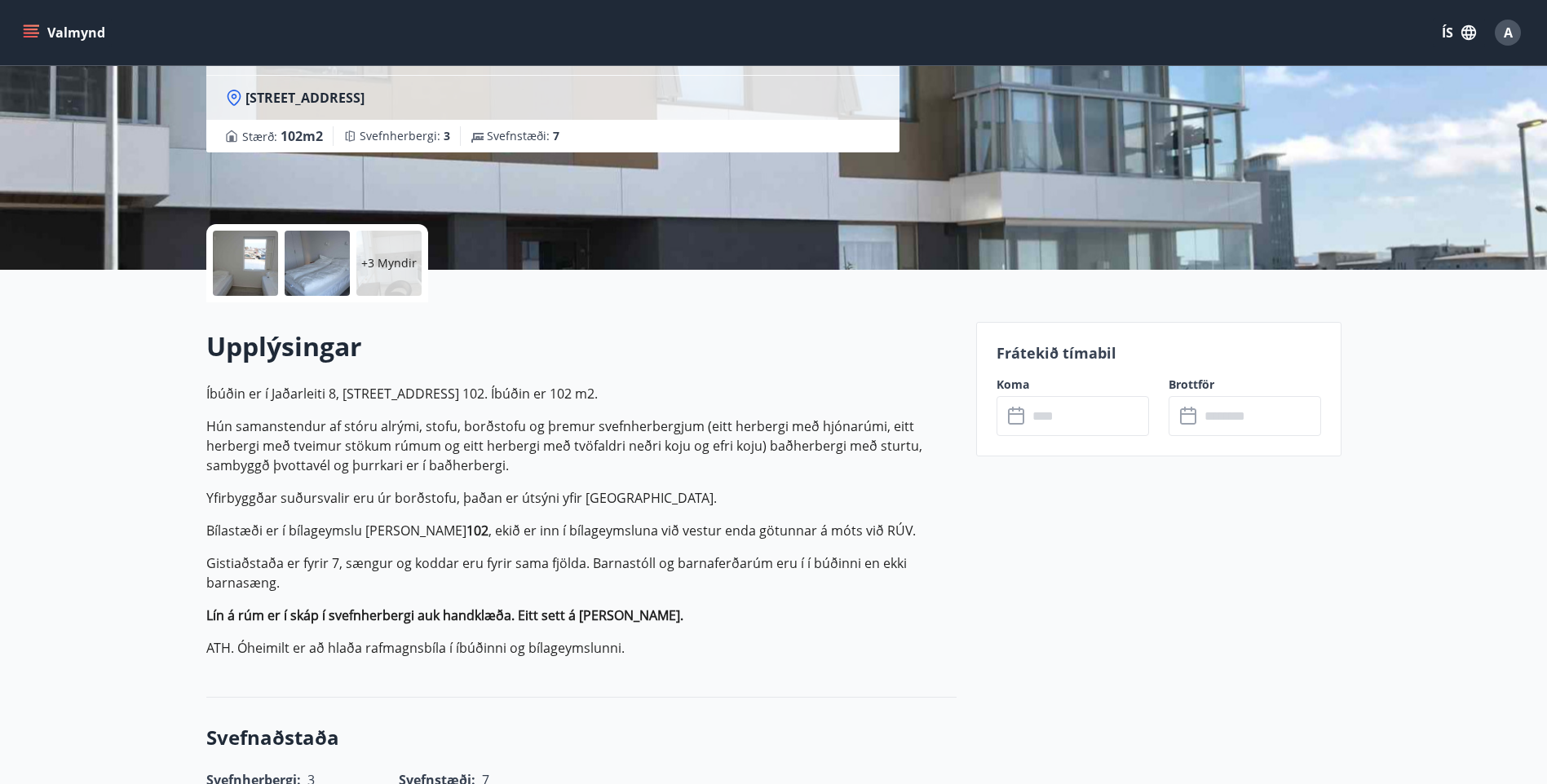
scroll to position [244, 0]
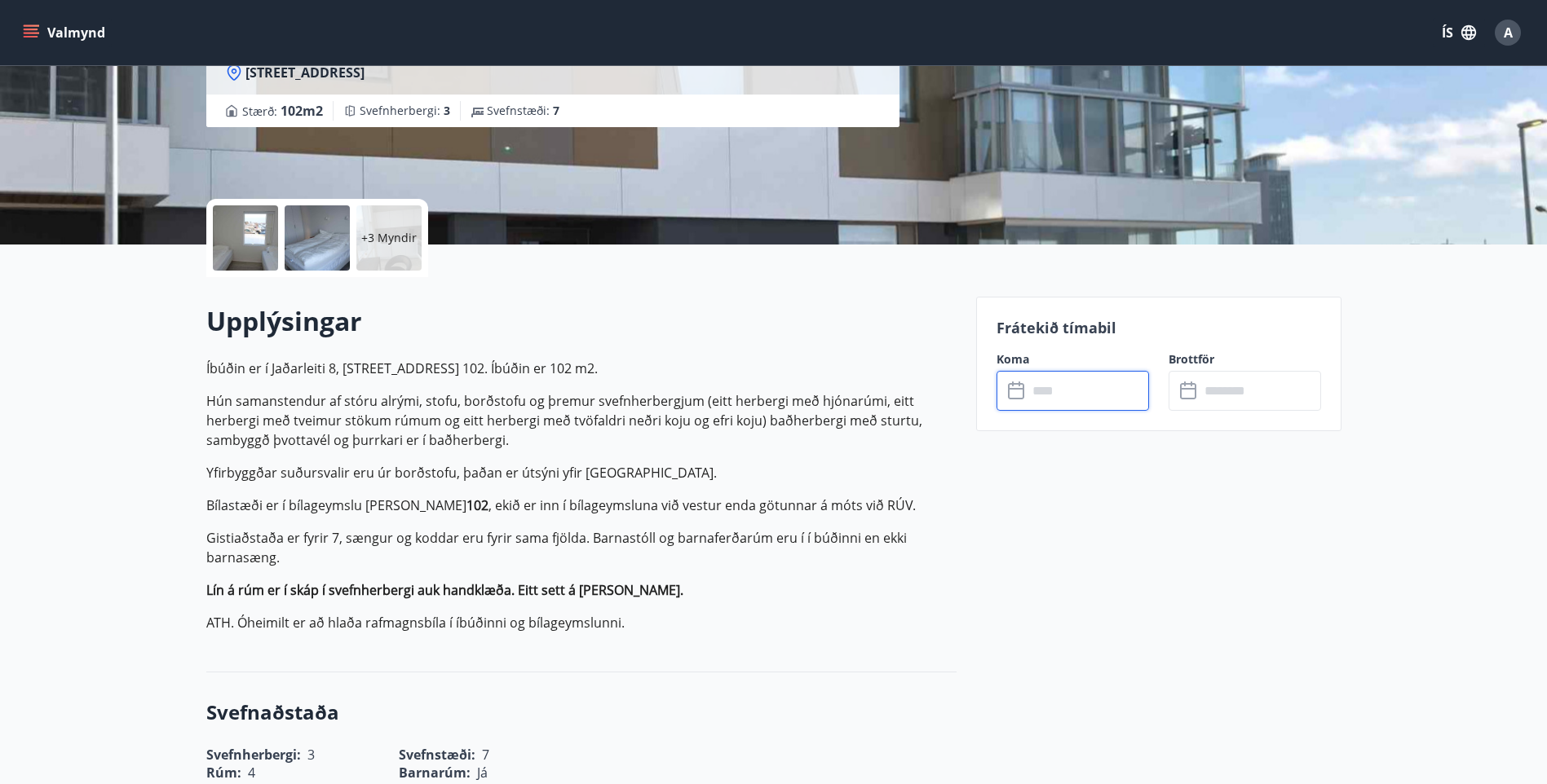
click at [1115, 393] on input "text" at bounding box center [1087, 391] width 122 height 40
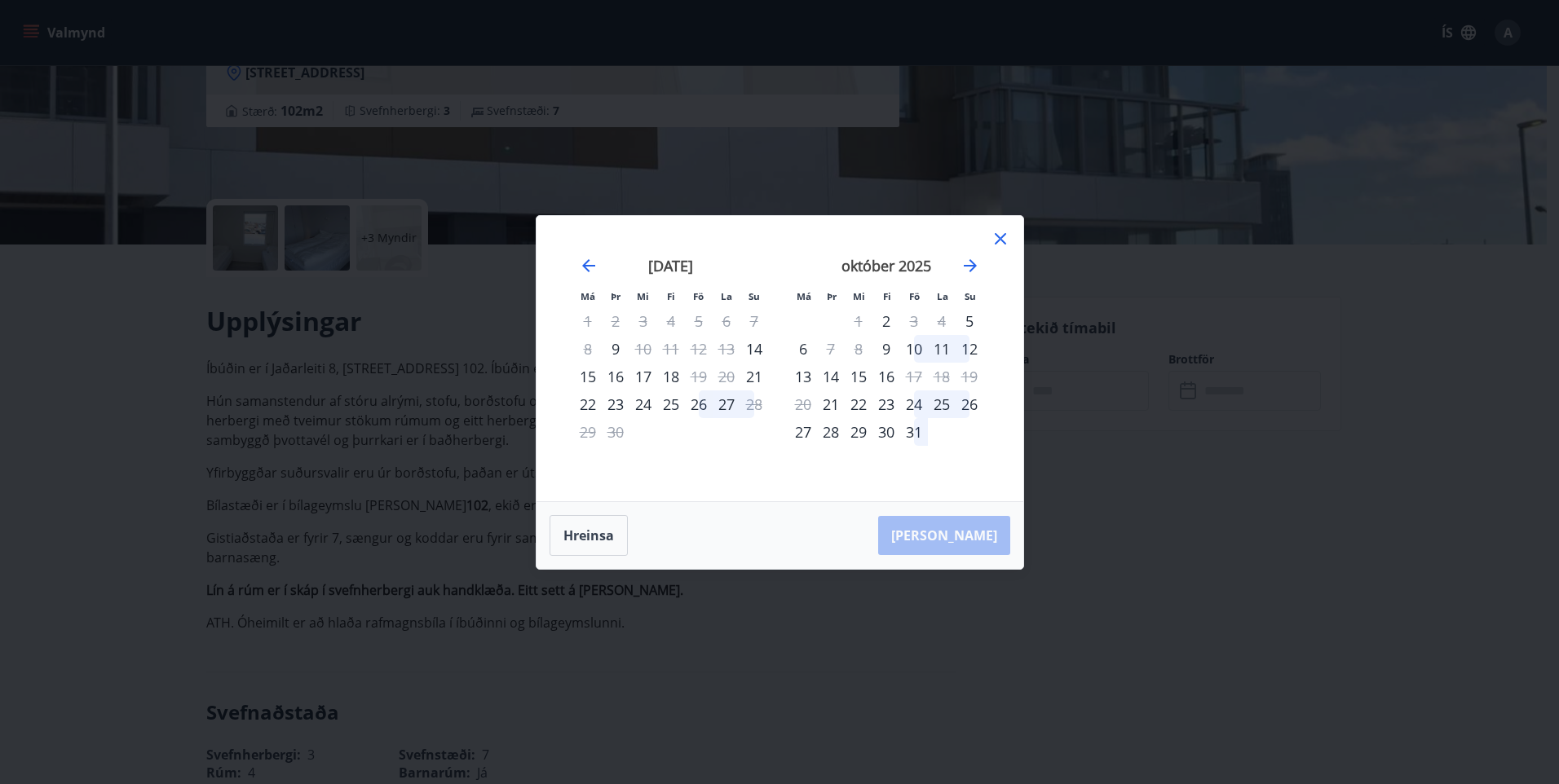
click at [1001, 238] on icon at bounding box center [1000, 238] width 2 height 2
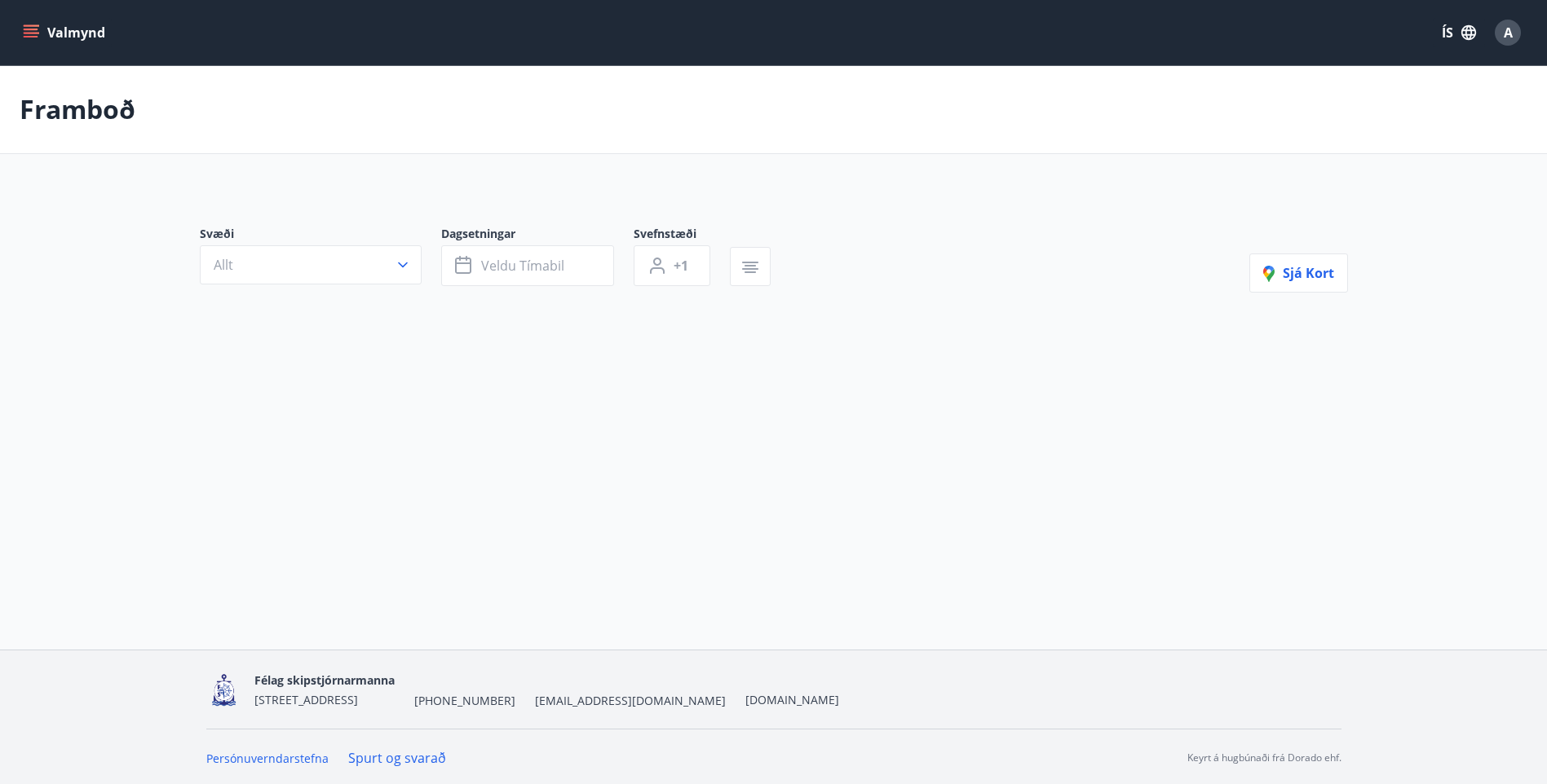
type input "*"
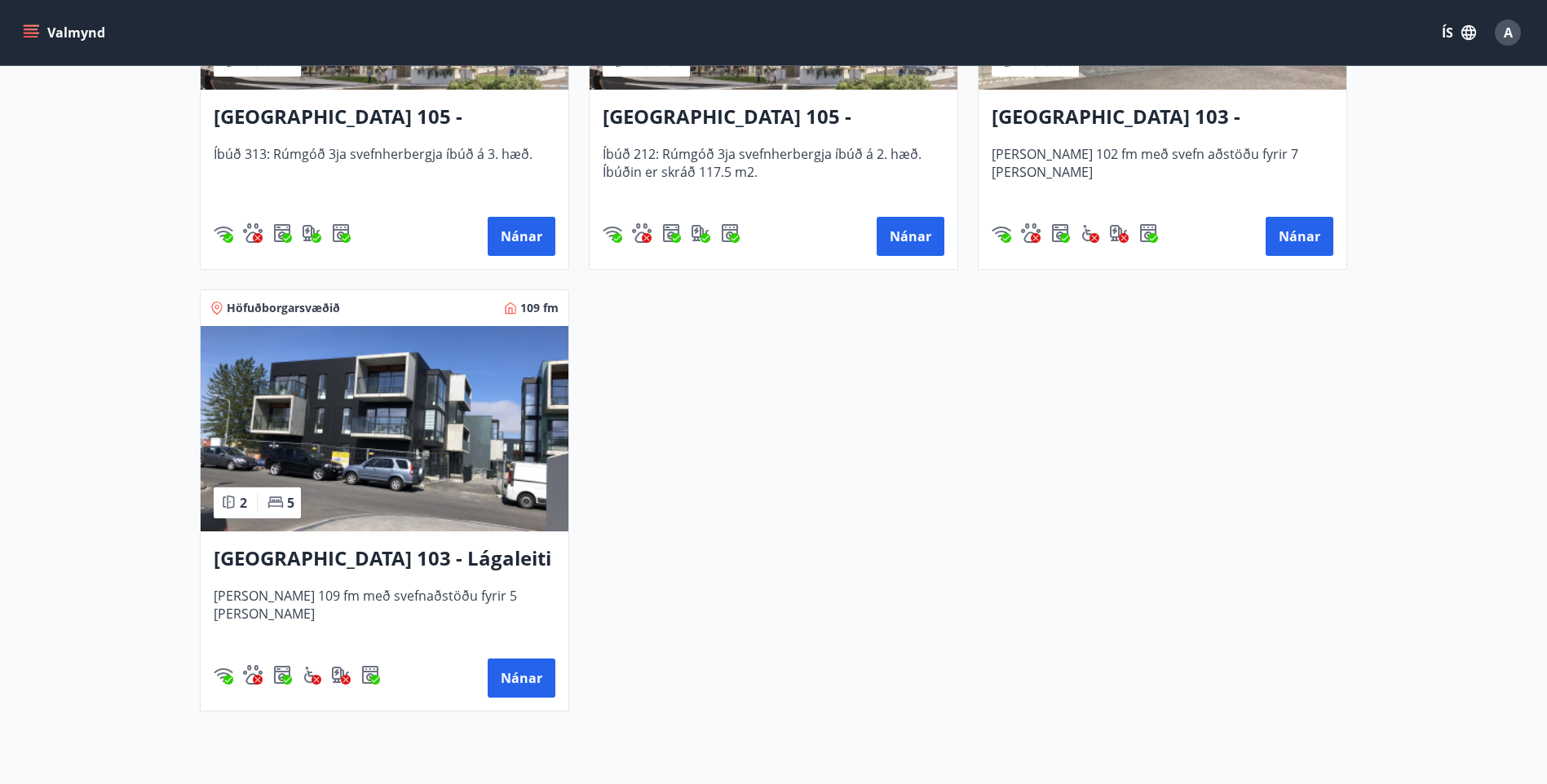
scroll to position [570, 0]
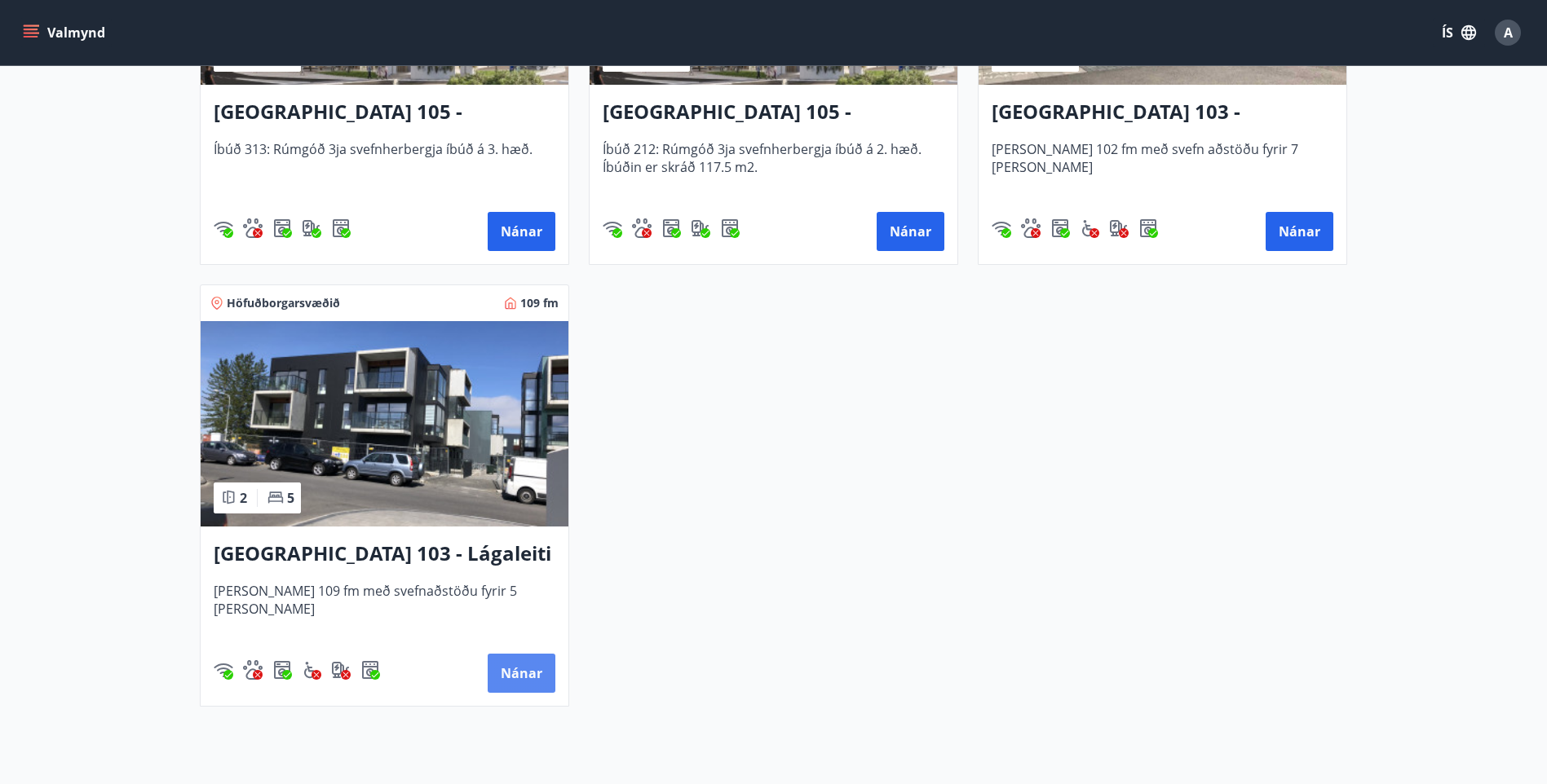
click at [526, 673] on button "Nánar" at bounding box center [522, 673] width 68 height 39
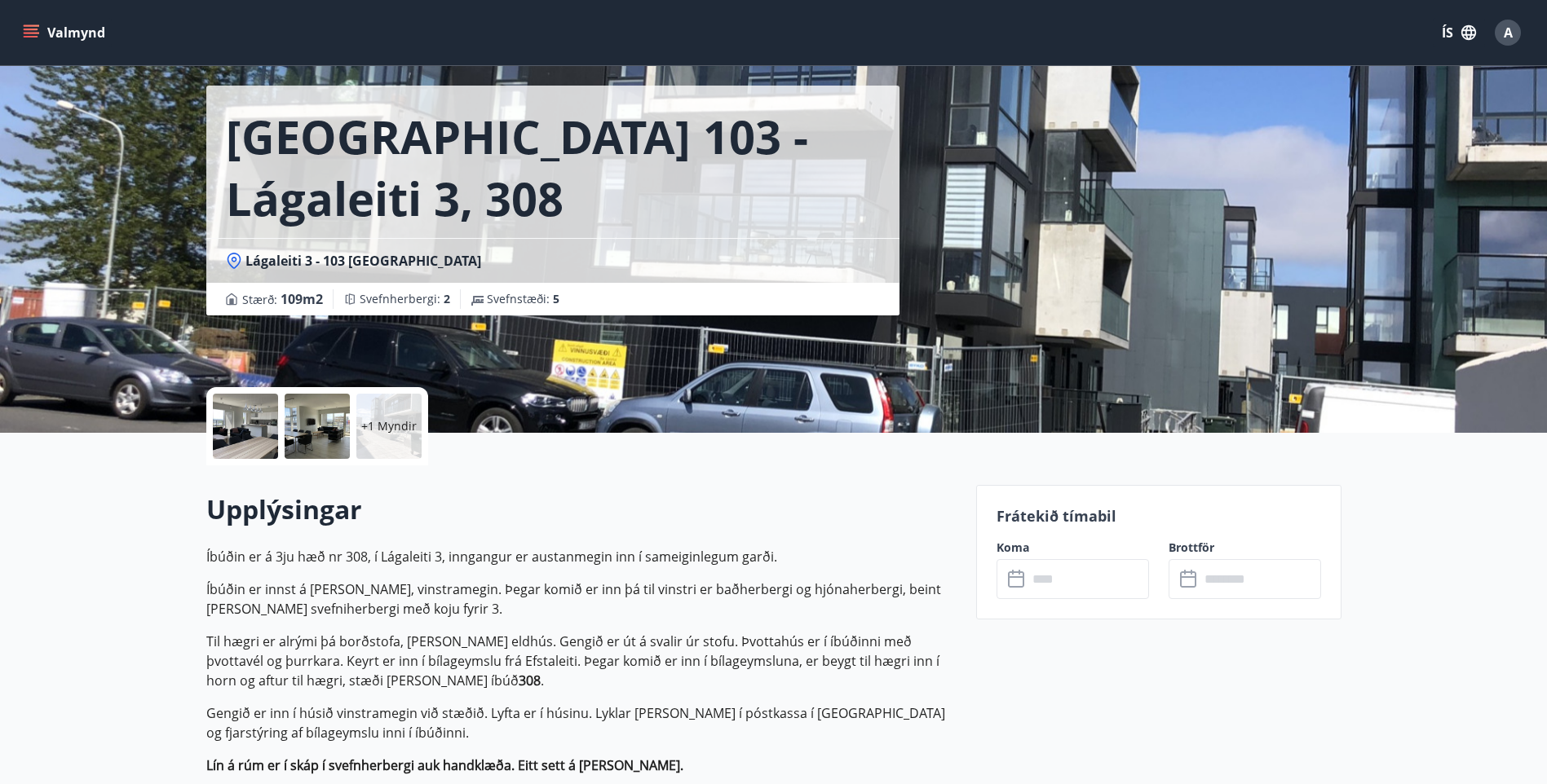
scroll to position [163, 0]
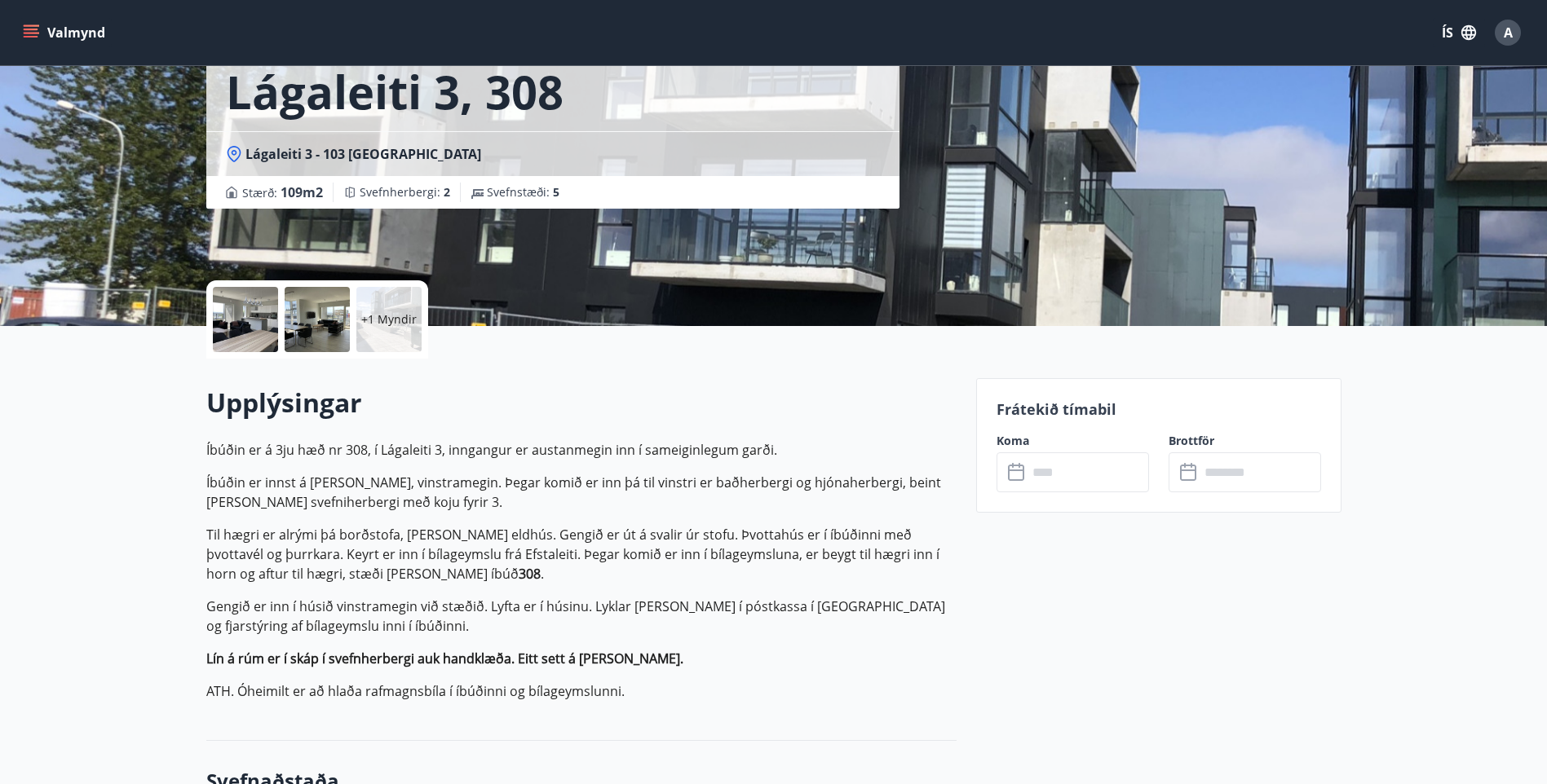
click at [1072, 464] on input "text" at bounding box center [1087, 472] width 122 height 40
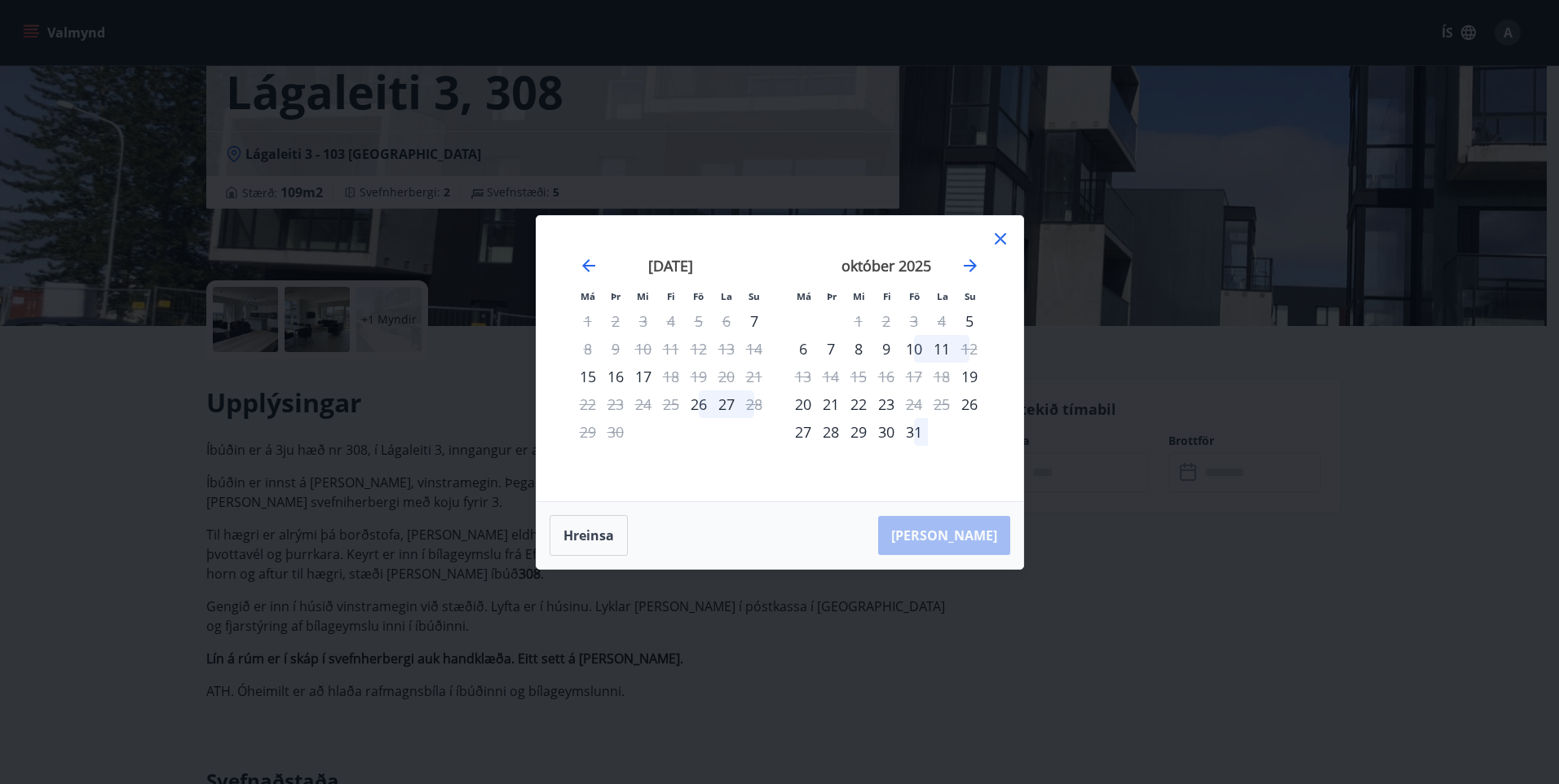
click at [1002, 237] on icon at bounding box center [1001, 239] width 12 height 12
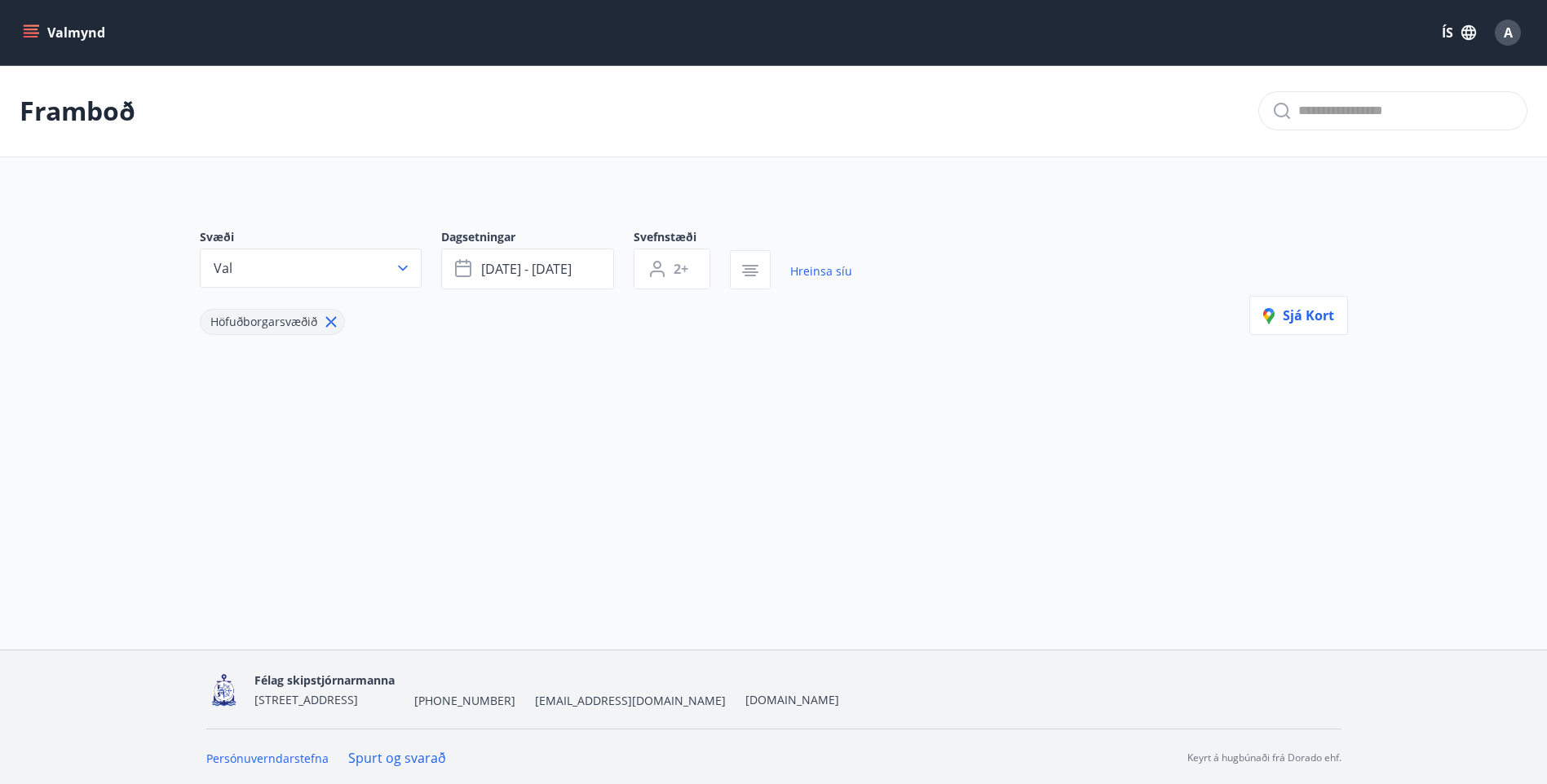
type input "*"
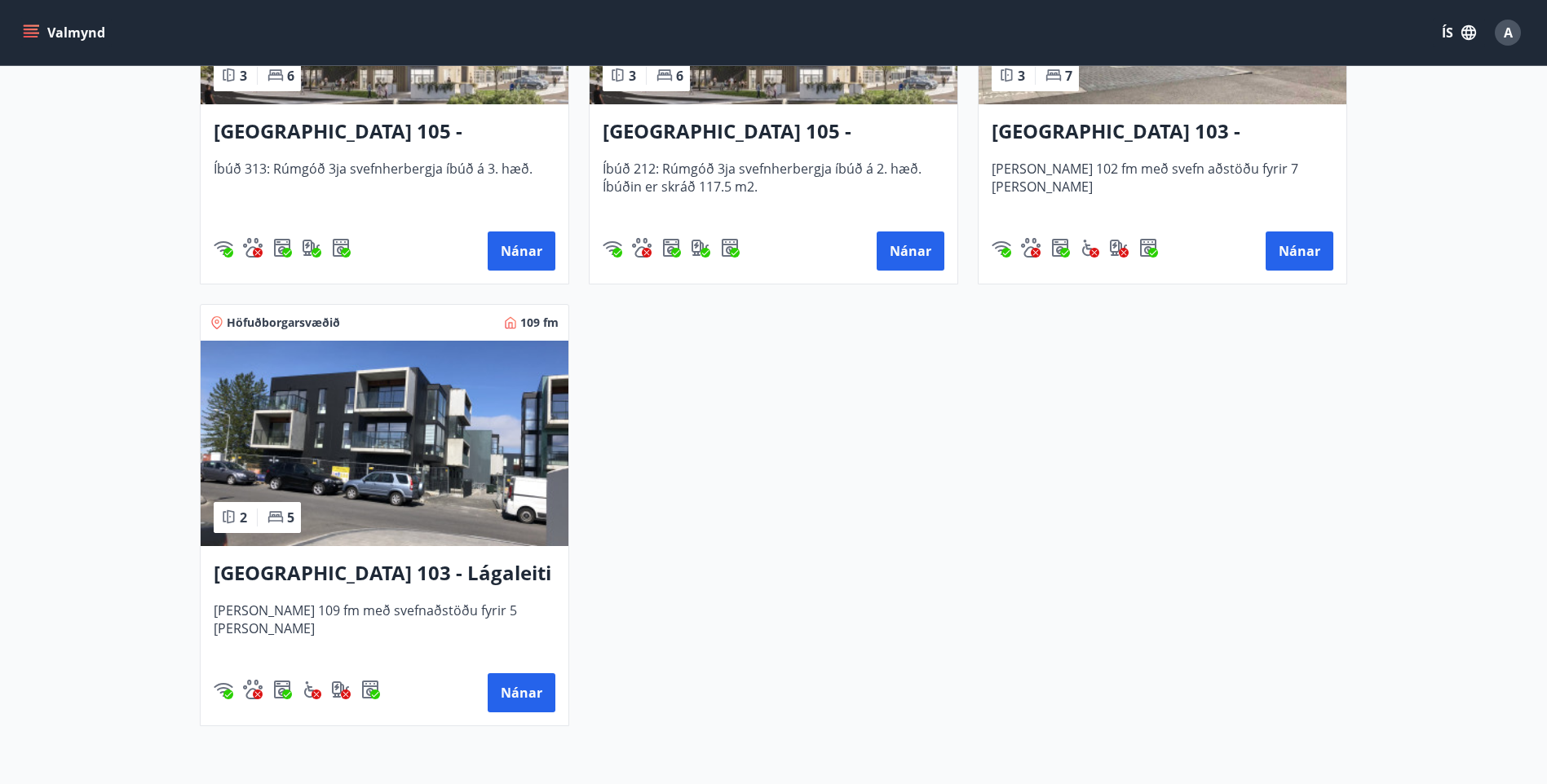
scroll to position [709, 0]
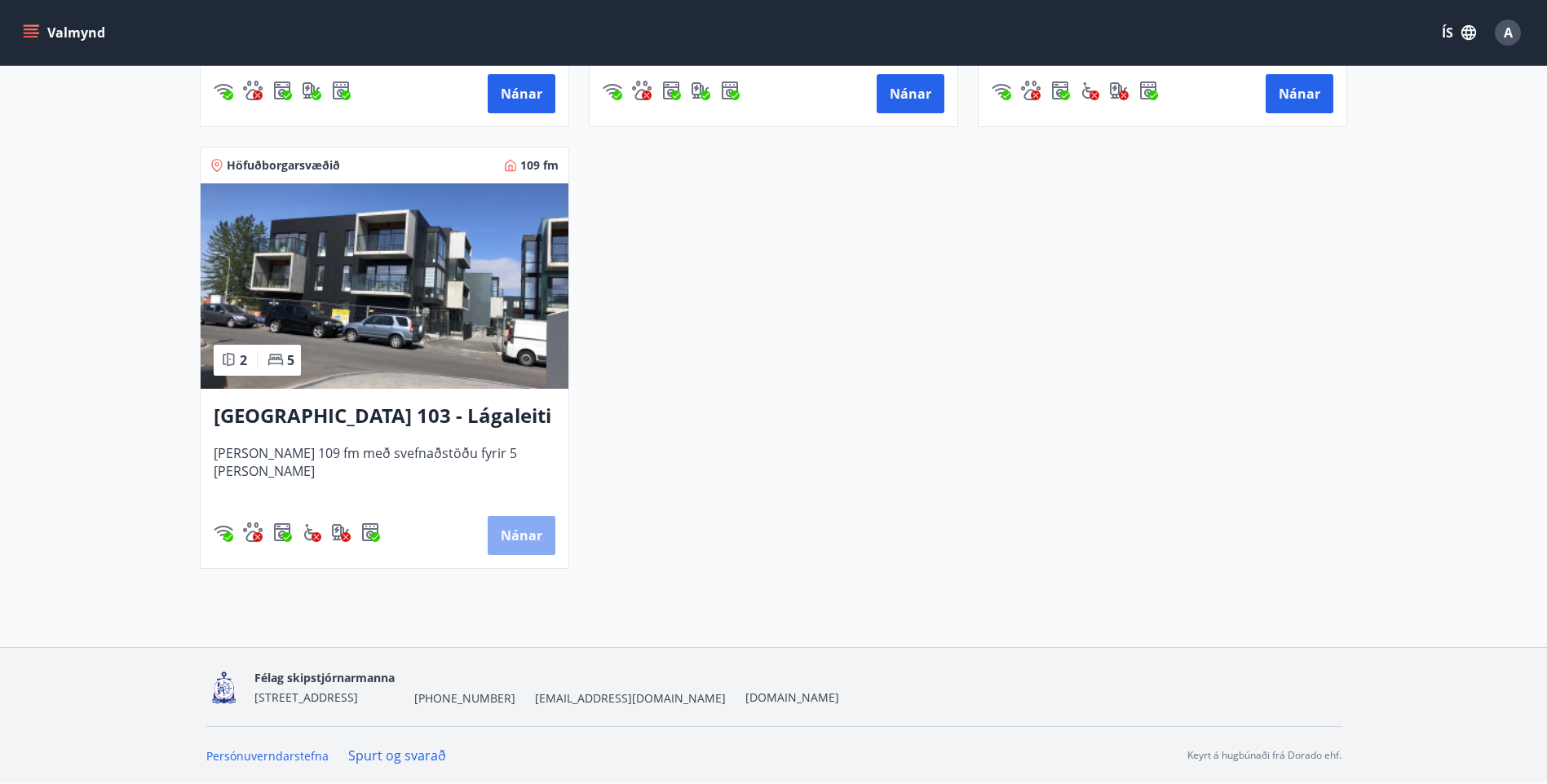
click at [518, 536] on button "Nánar" at bounding box center [522, 535] width 68 height 39
